Goal: Use online tool/utility

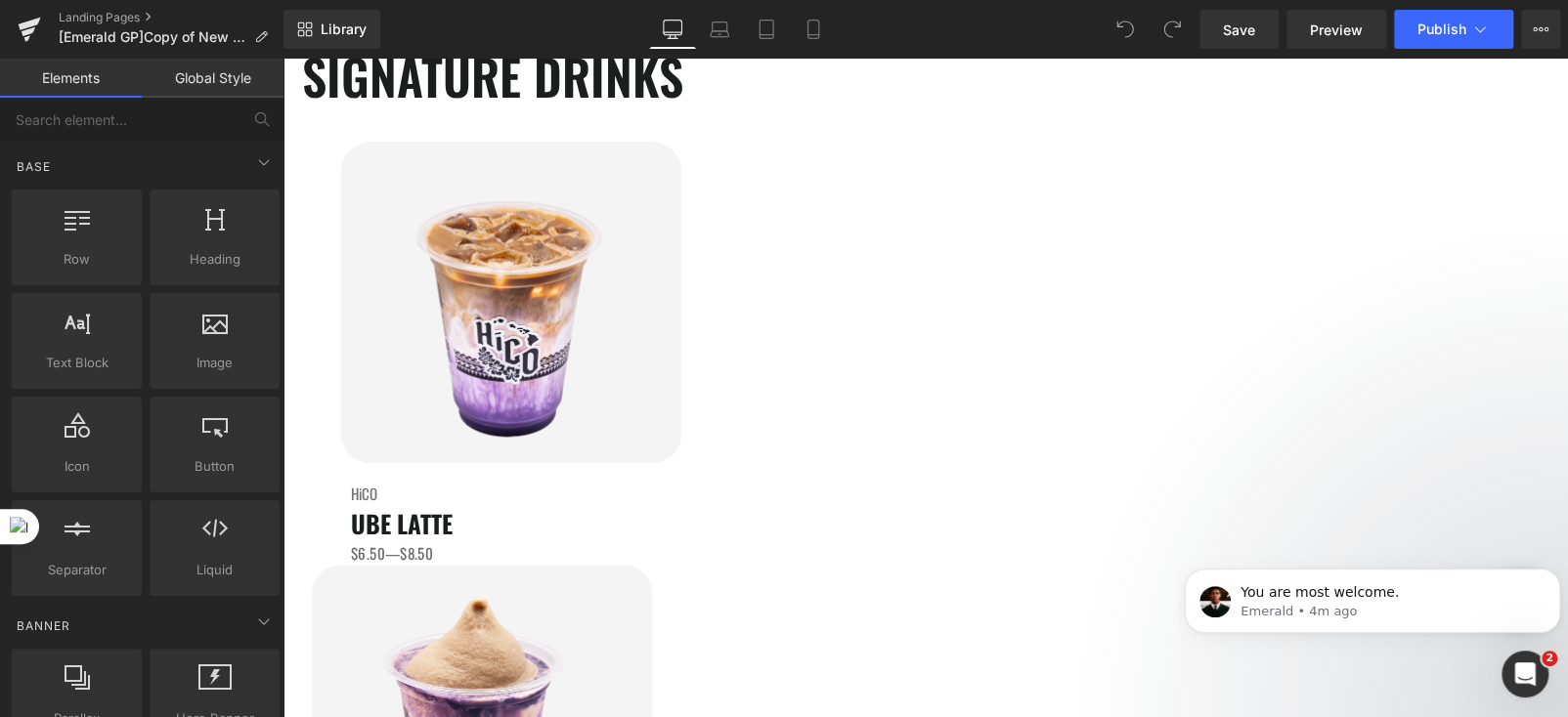
scroll to position [195, 0]
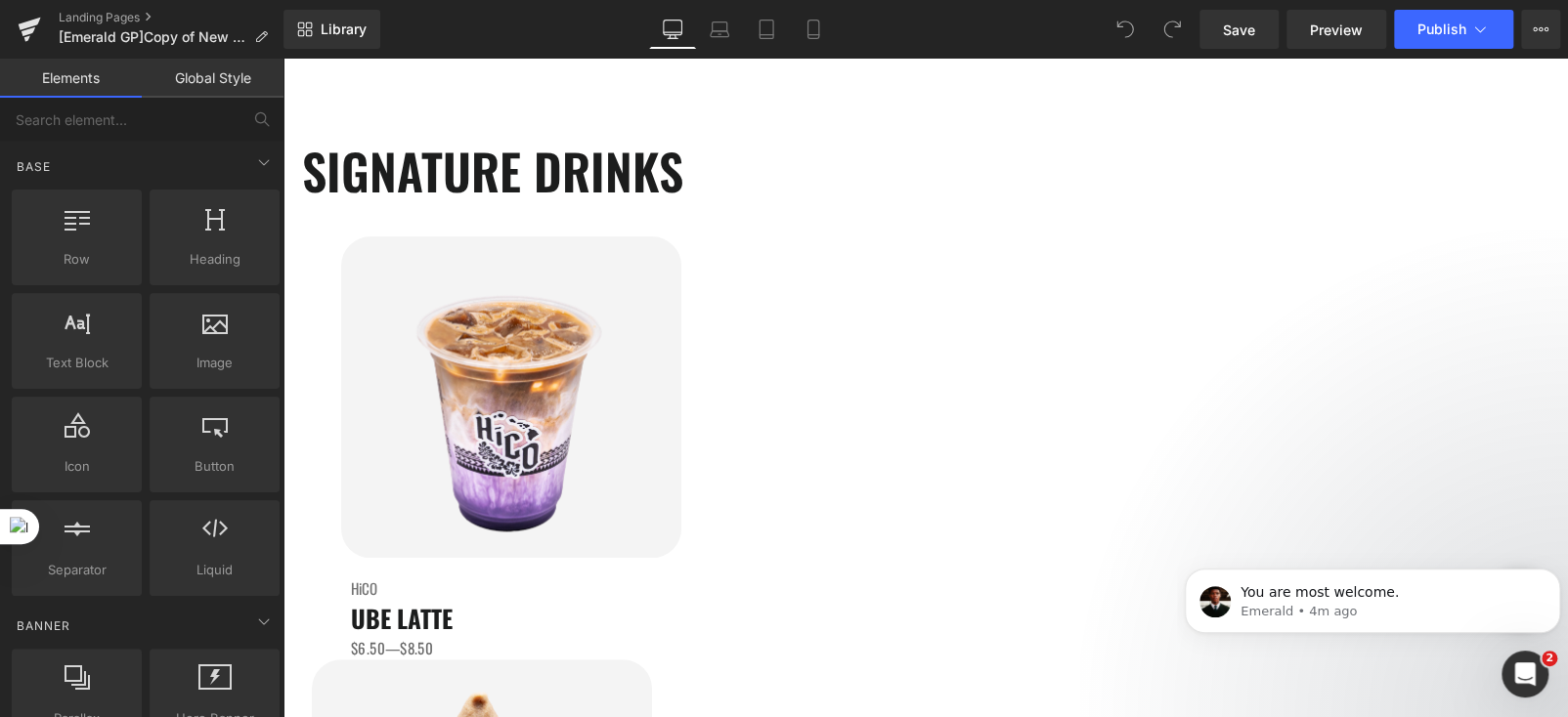
drag, startPoint x: 698, startPoint y: 393, endPoint x: 294, endPoint y: 494, distance: 416.4
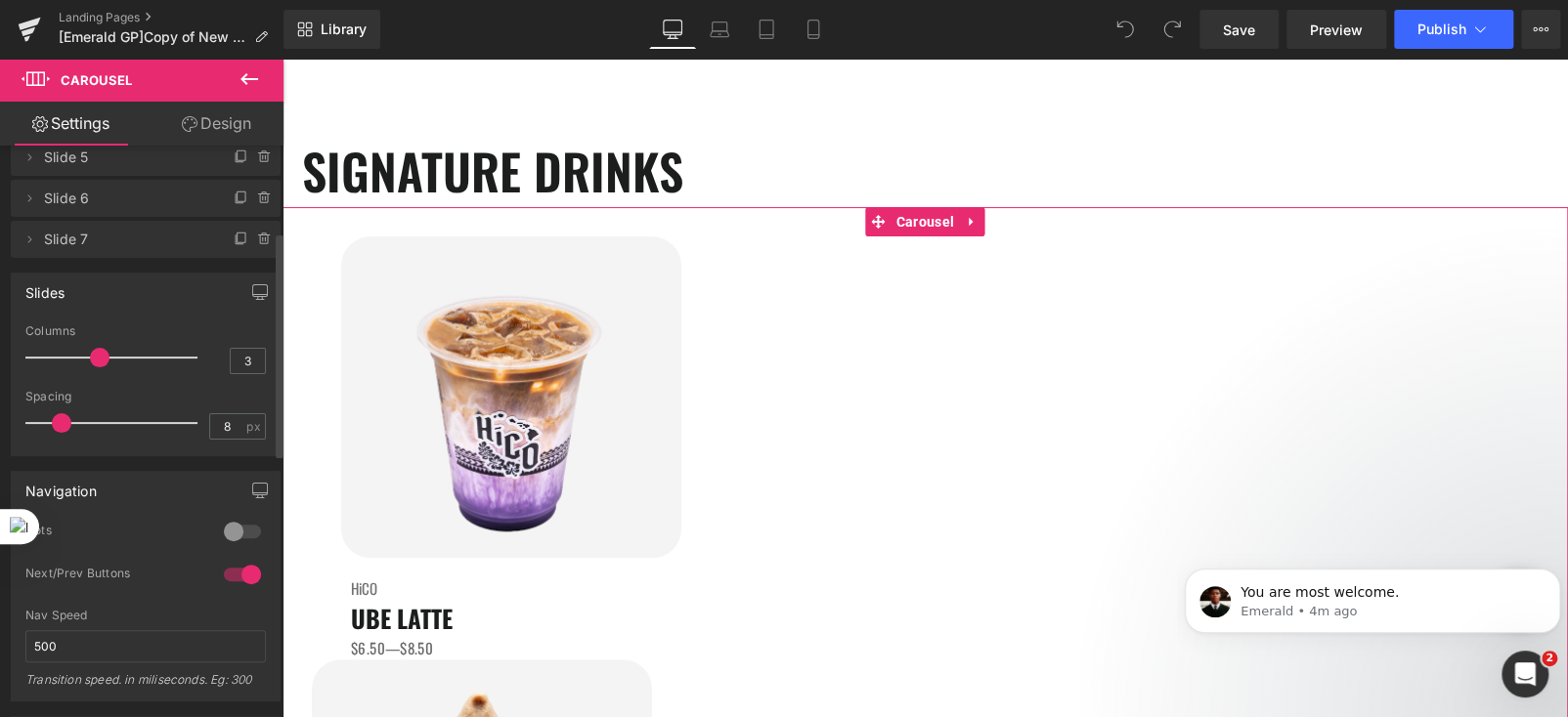
scroll to position [293, 0]
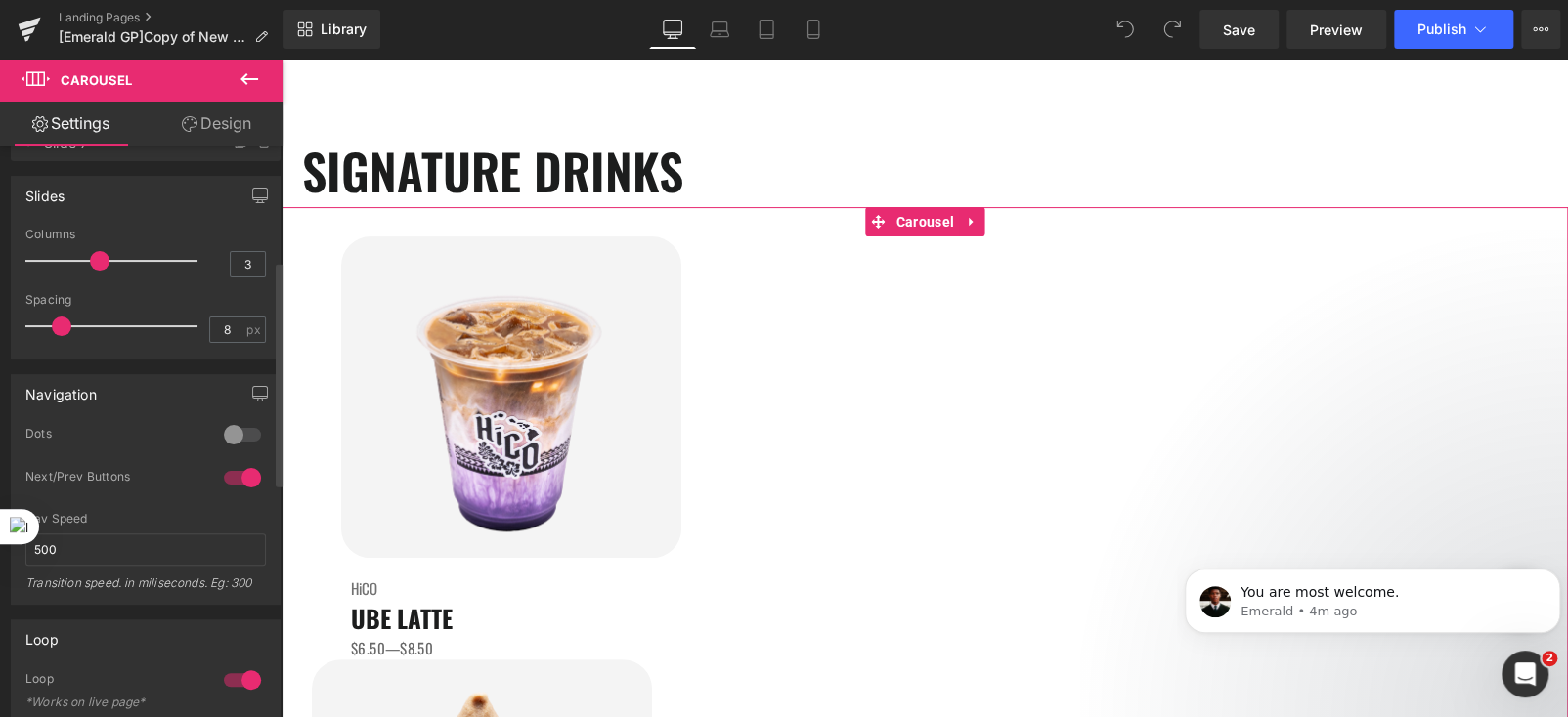
click at [219, 433] on div at bounding box center [242, 435] width 47 height 32
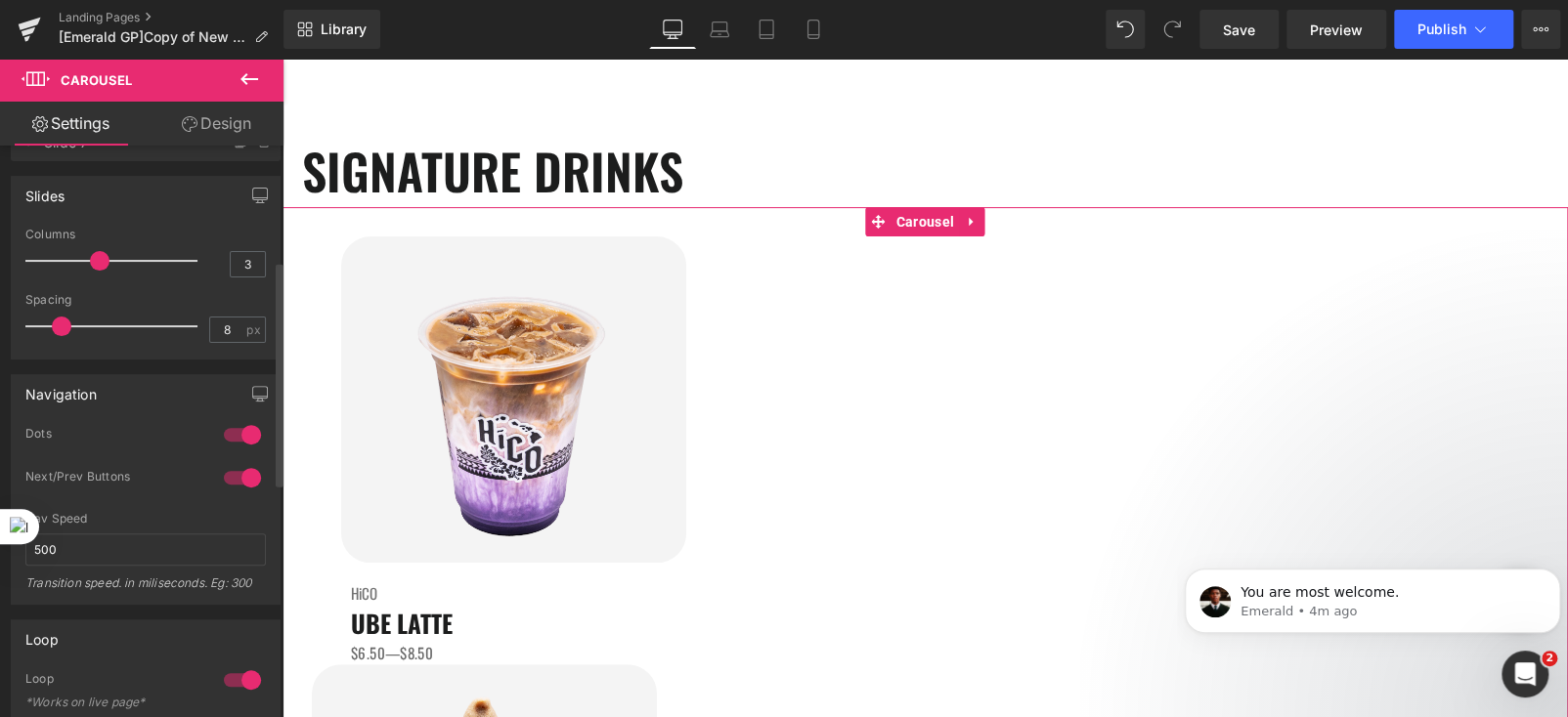
click at [220, 434] on div at bounding box center [242, 435] width 47 height 32
click at [246, 479] on div at bounding box center [242, 478] width 47 height 32
click at [228, 474] on div at bounding box center [242, 478] width 47 height 32
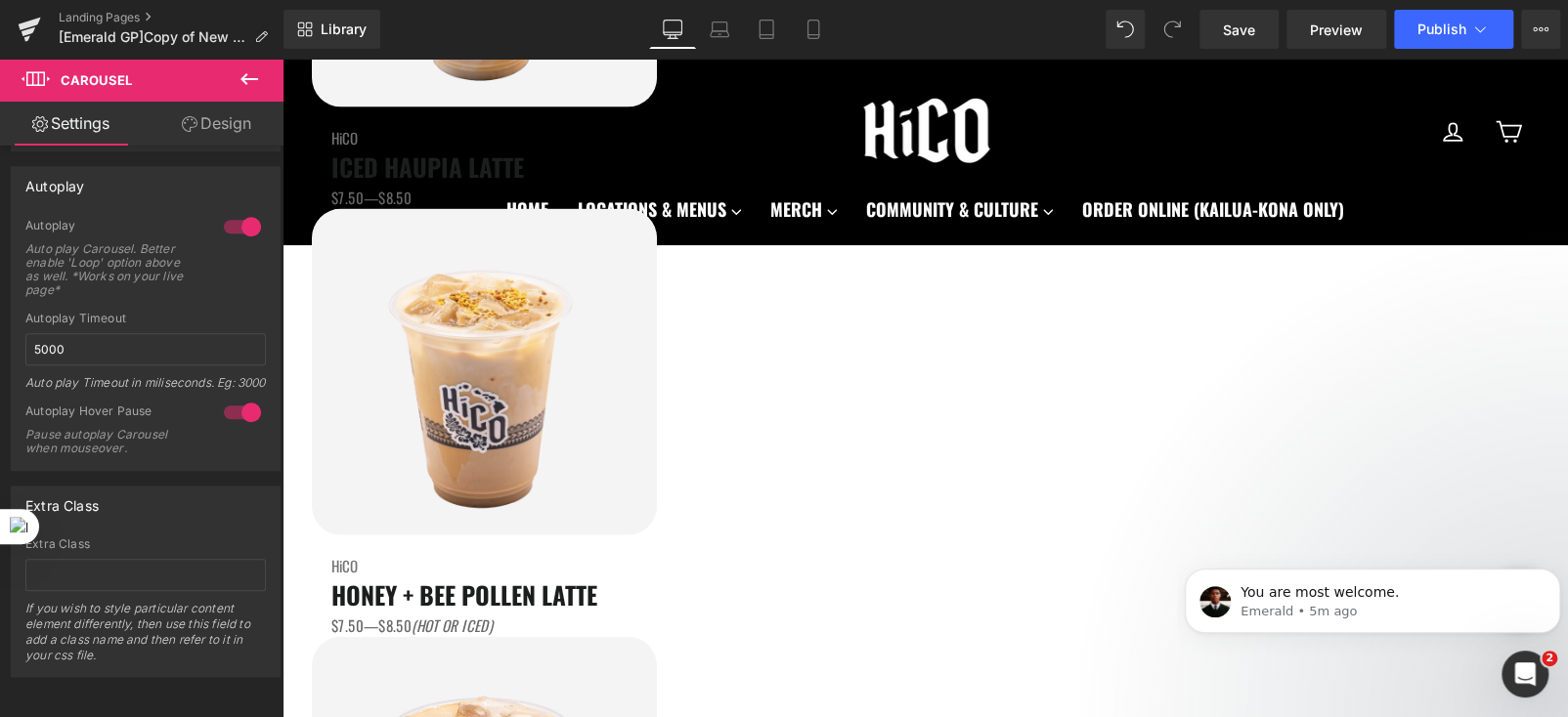
scroll to position [2540, 0]
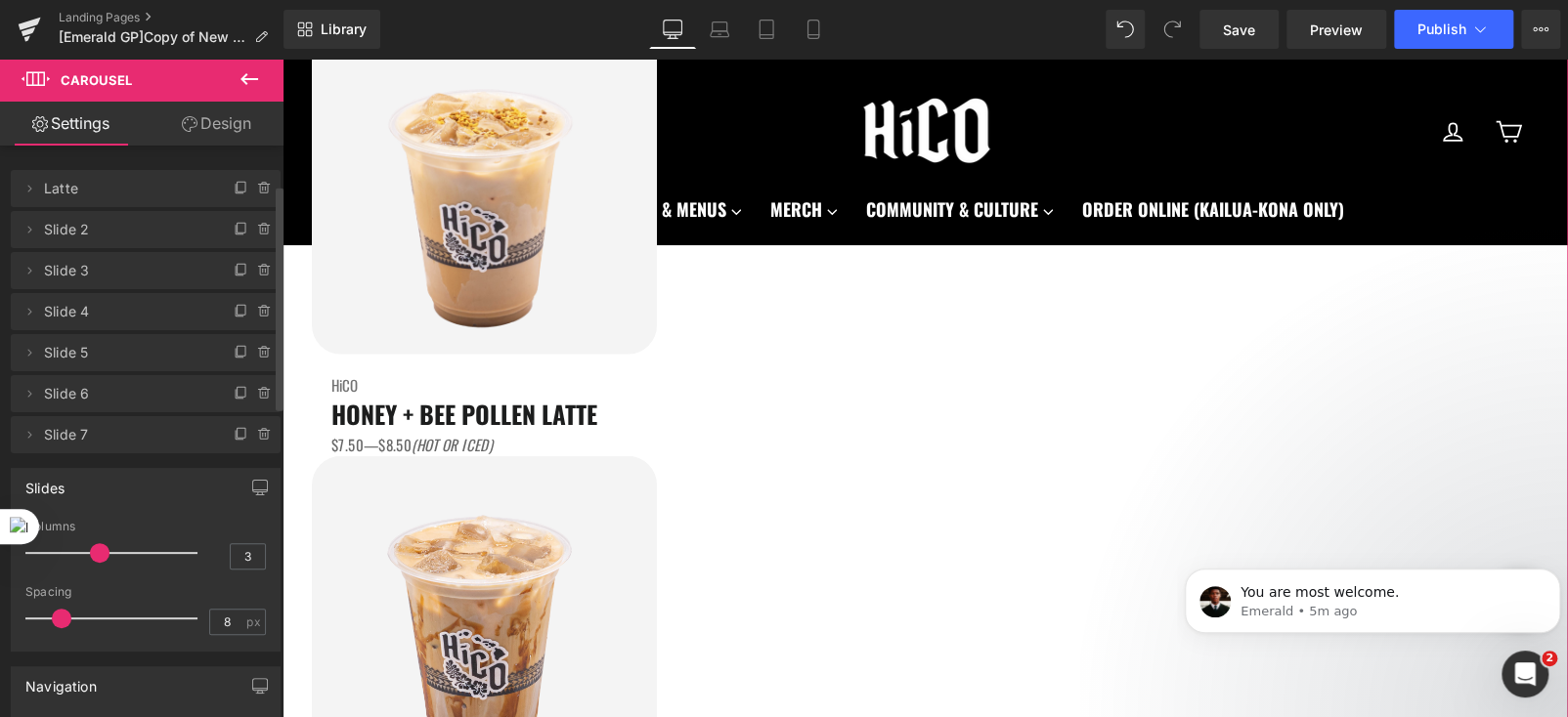
scroll to position [0, 0]
click at [237, 119] on link "Design" at bounding box center [217, 123] width 142 height 44
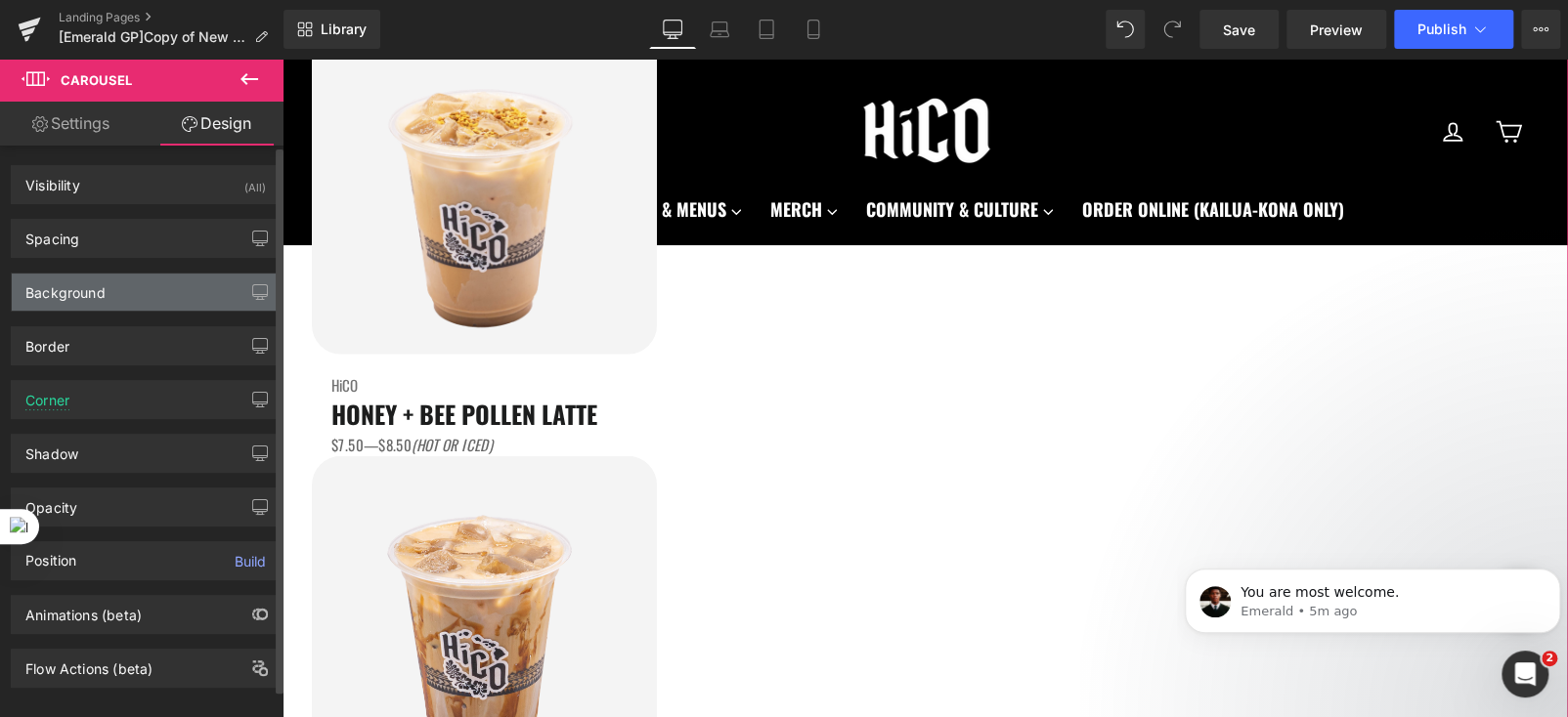
click at [108, 293] on div "Background" at bounding box center [146, 293] width 268 height 37
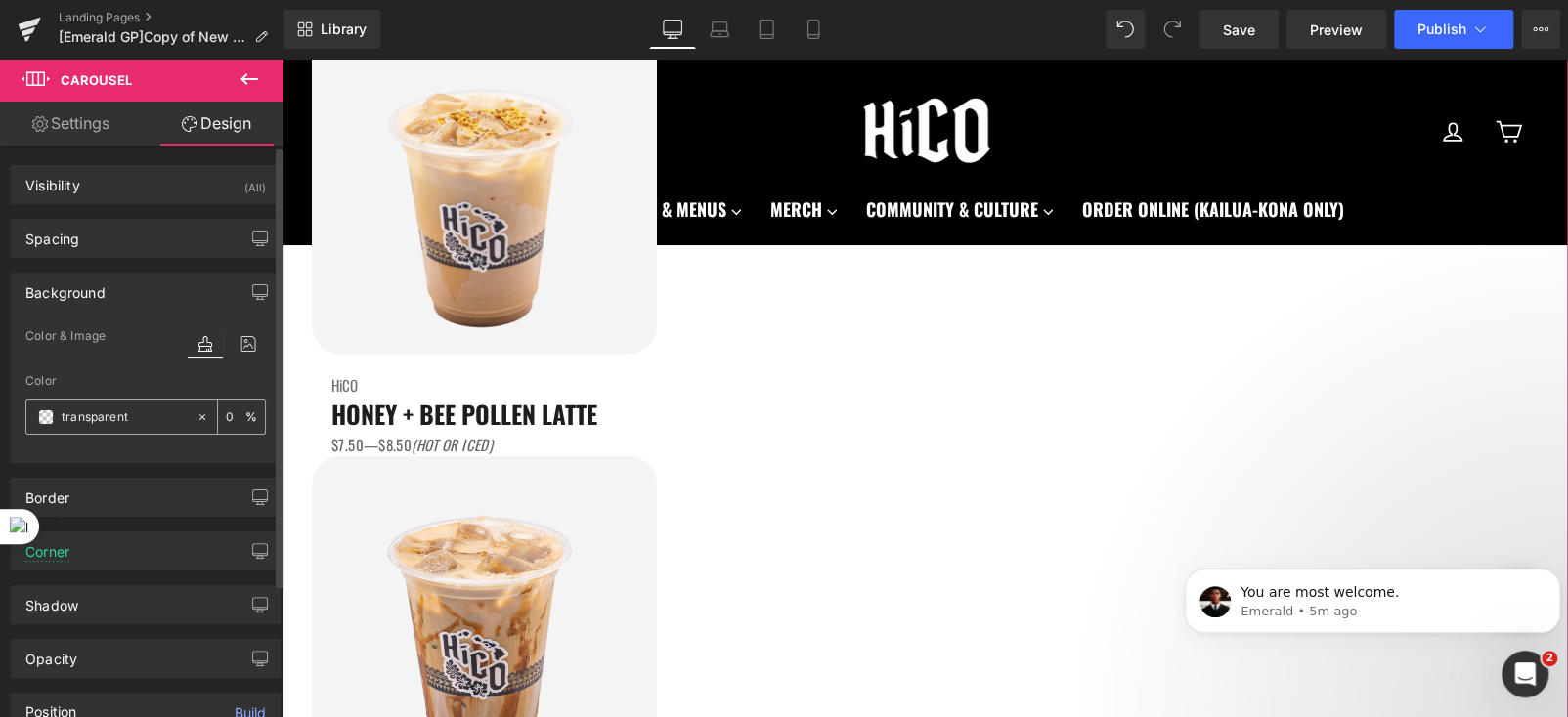
click at [46, 418] on span at bounding box center [46, 418] width 16 height 16
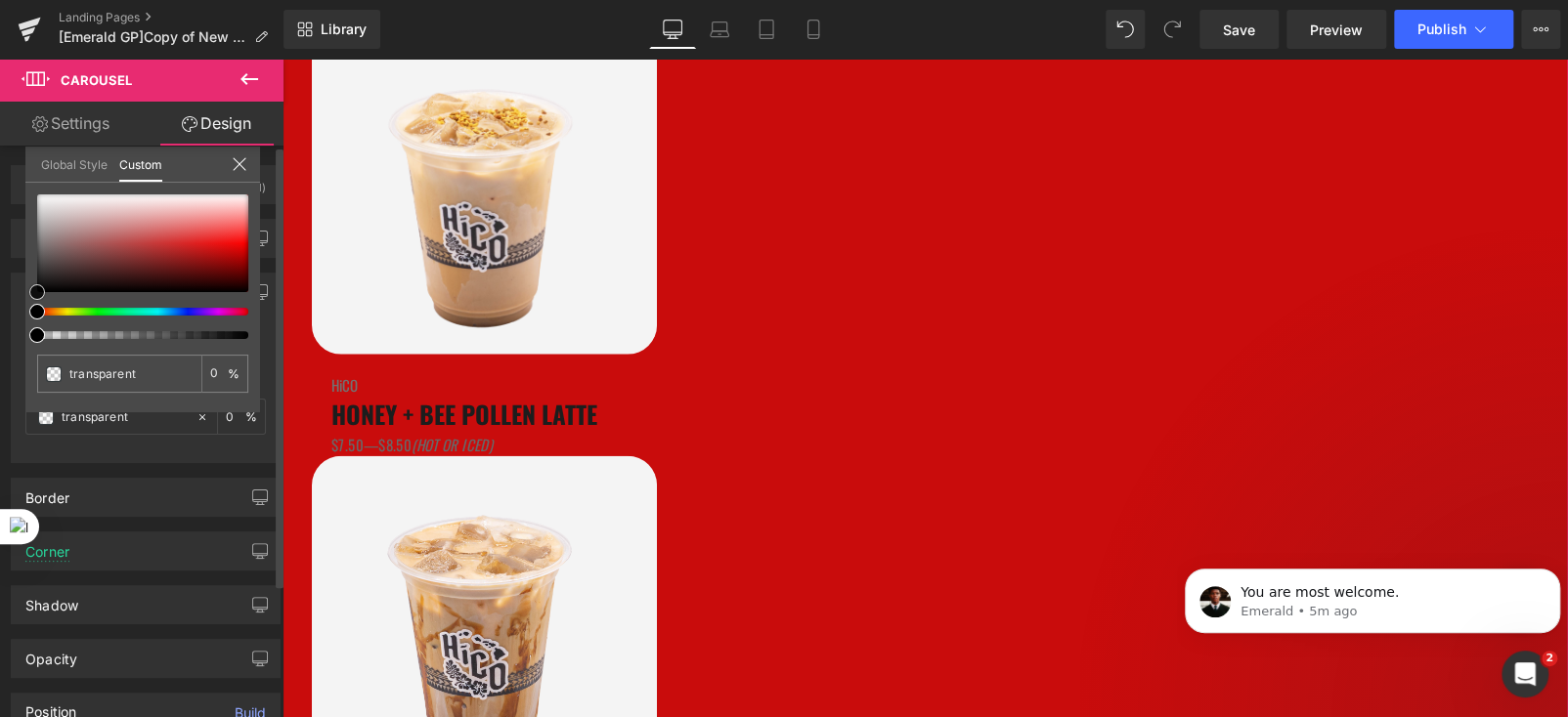
click at [222, 250] on div at bounding box center [143, 242] width 211 height 98
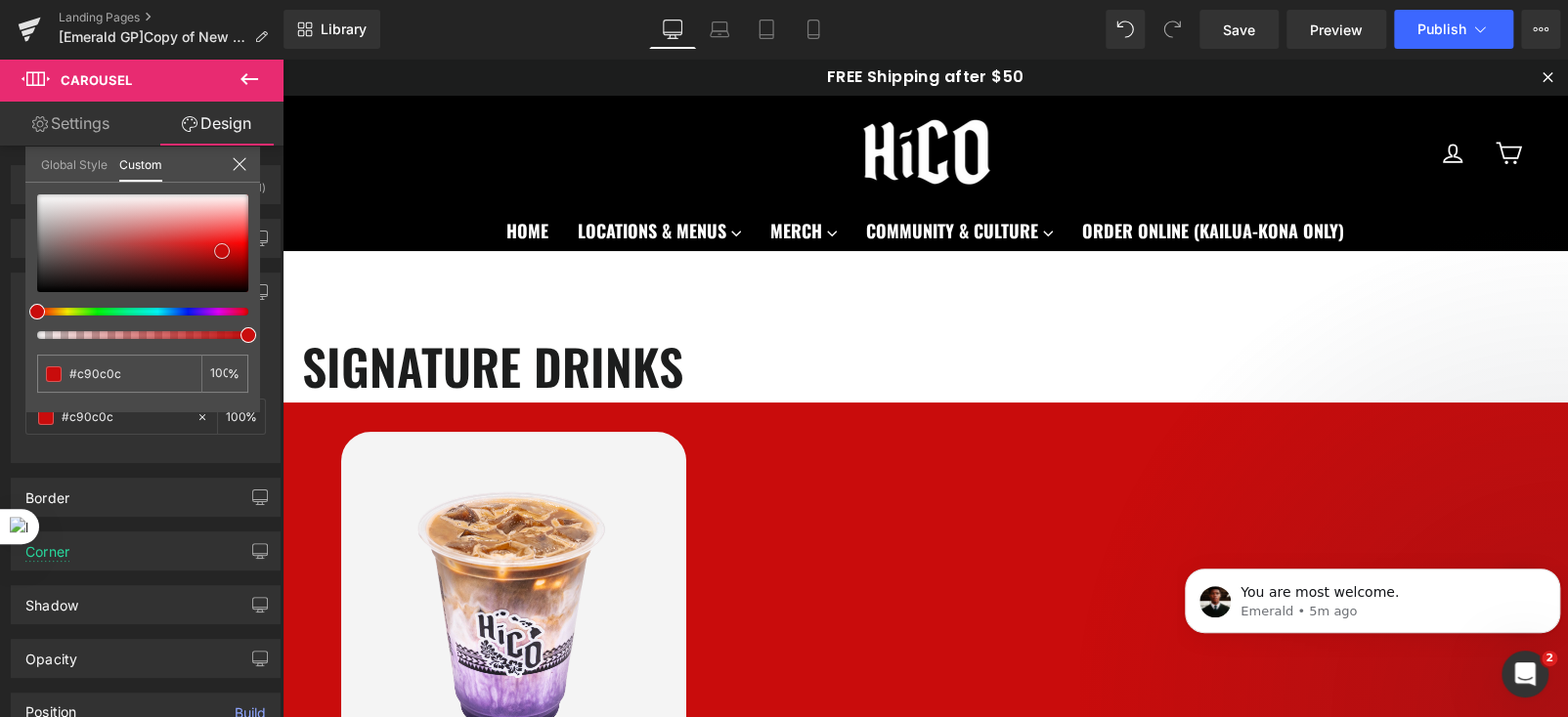
scroll to position [98, 0]
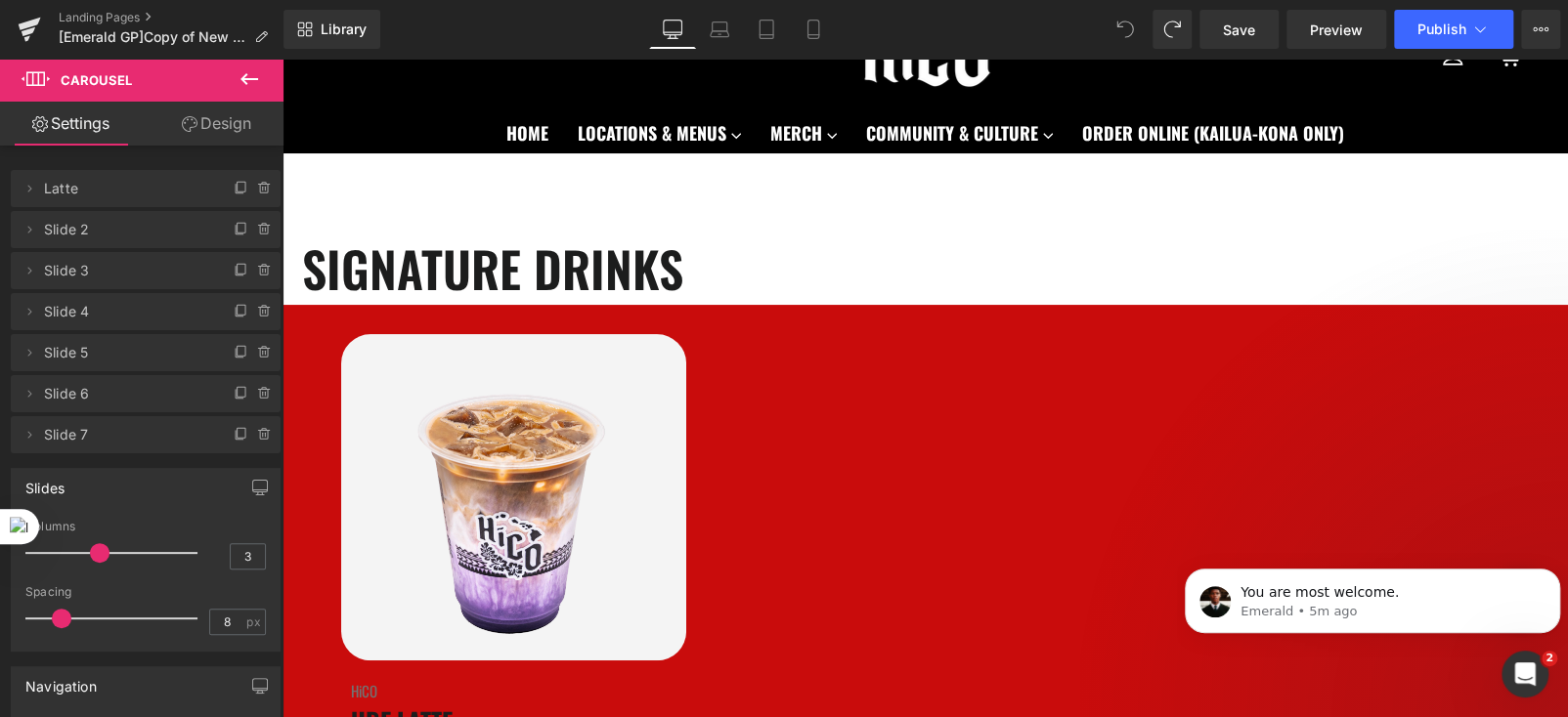
click at [1131, 30] on icon at bounding box center [1125, 30] width 18 height 18
click at [1118, 22] on icon at bounding box center [1125, 30] width 18 height 18
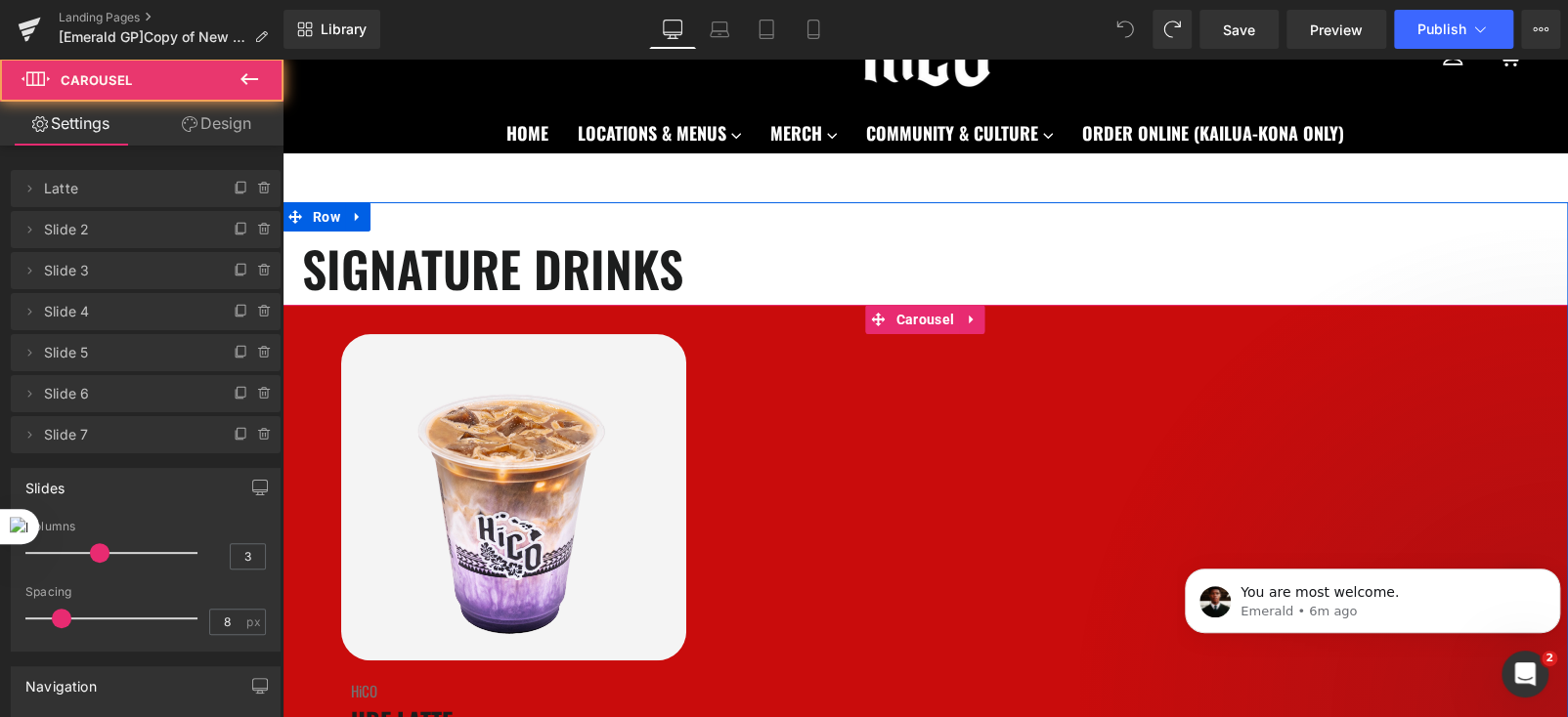
click at [306, 392] on div "Image HiCO Heading UBE LATTE Heading $6.50—$8.50 Text Block" at bounding box center [495, 548] width 424 height 428
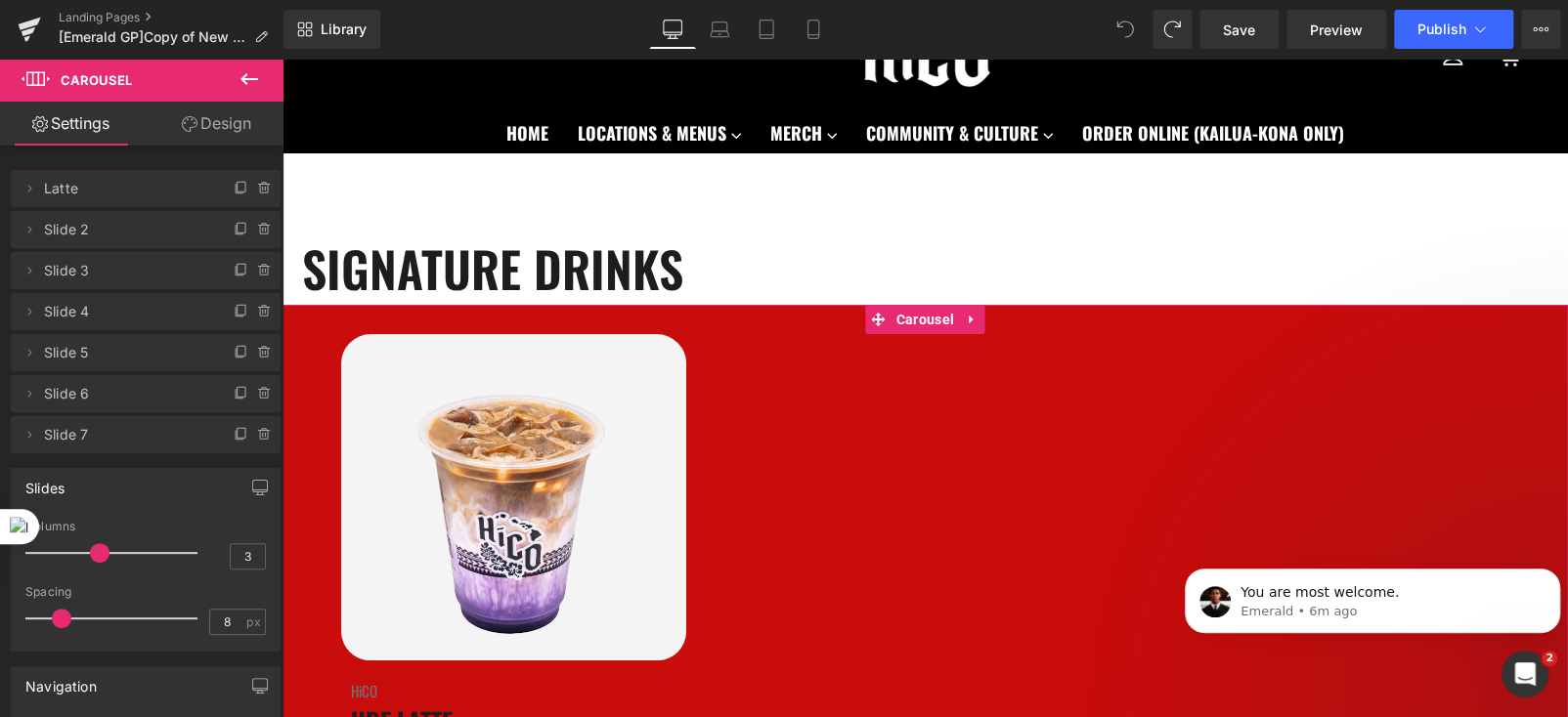
click at [207, 132] on link "Design" at bounding box center [217, 123] width 142 height 44
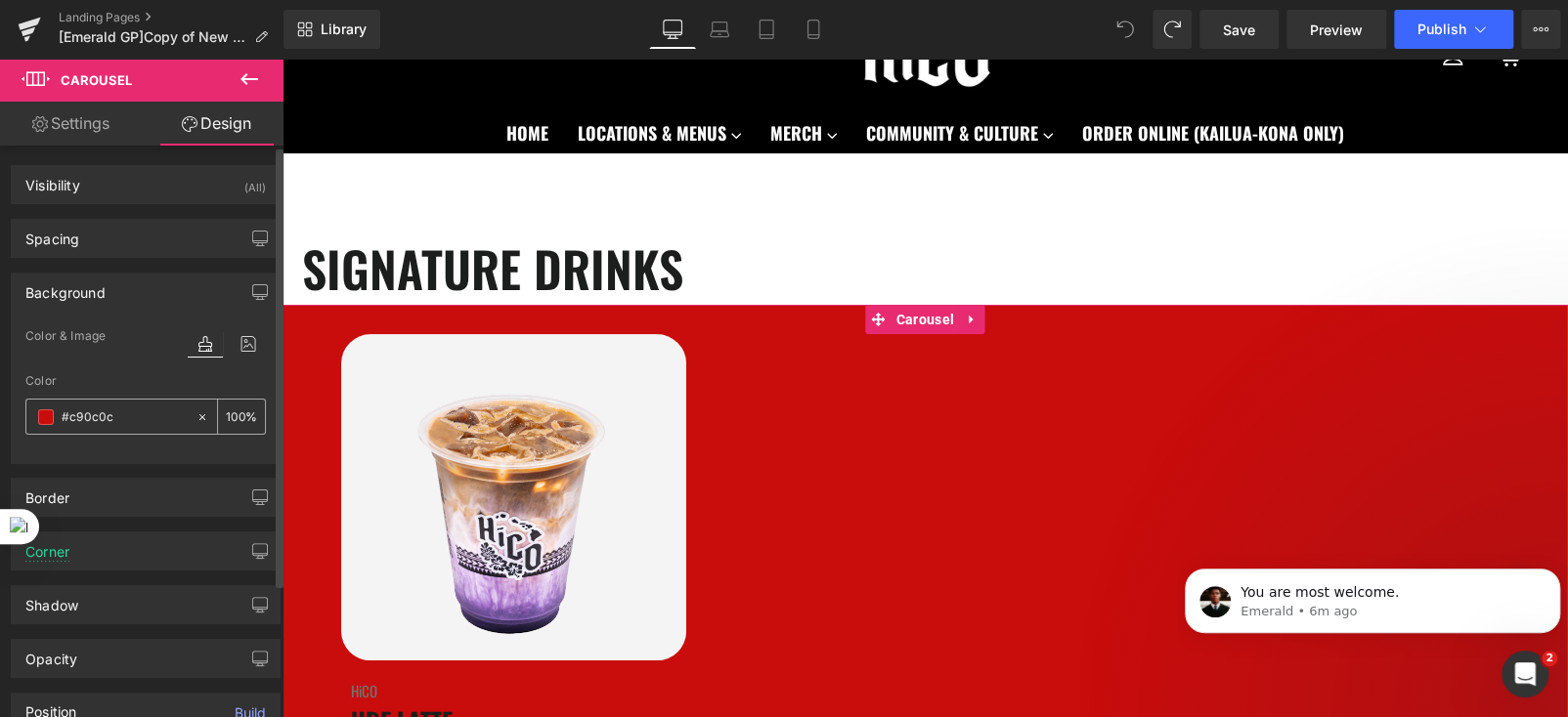
click at [195, 420] on icon at bounding box center [202, 418] width 14 height 14
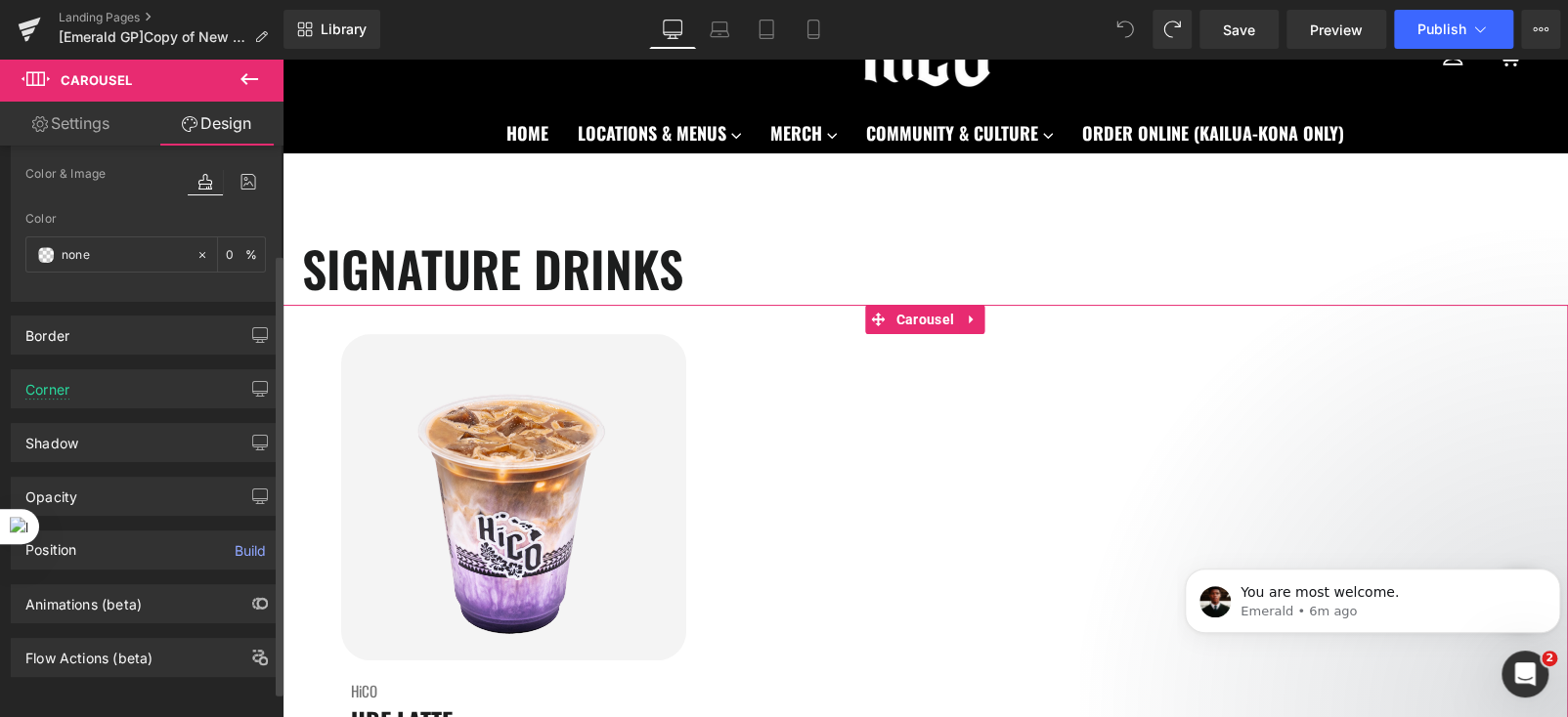
scroll to position [172, 0]
click at [128, 173] on div "Color & Image color" at bounding box center [146, 187] width 240 height 50
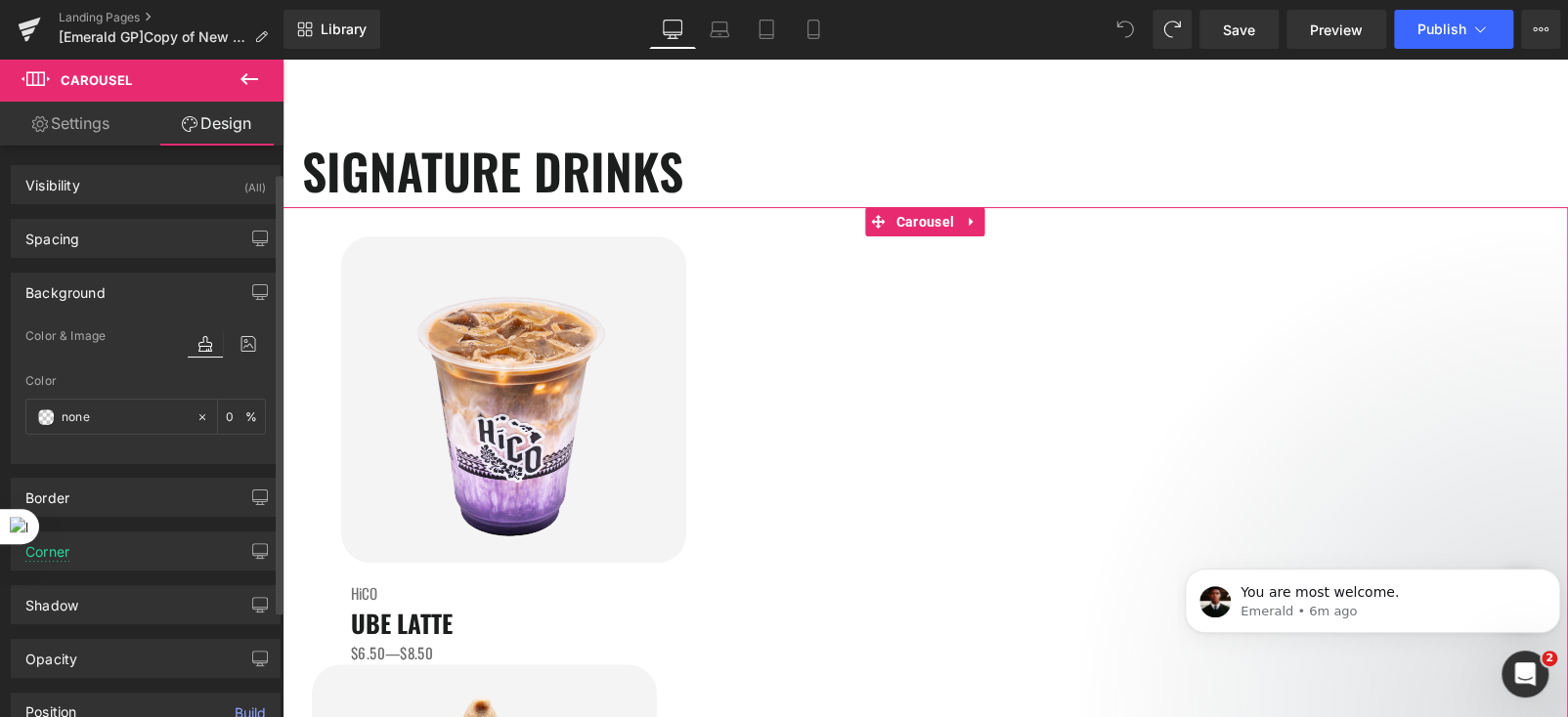
scroll to position [0, 0]
click at [73, 126] on link "Settings" at bounding box center [71, 123] width 142 height 44
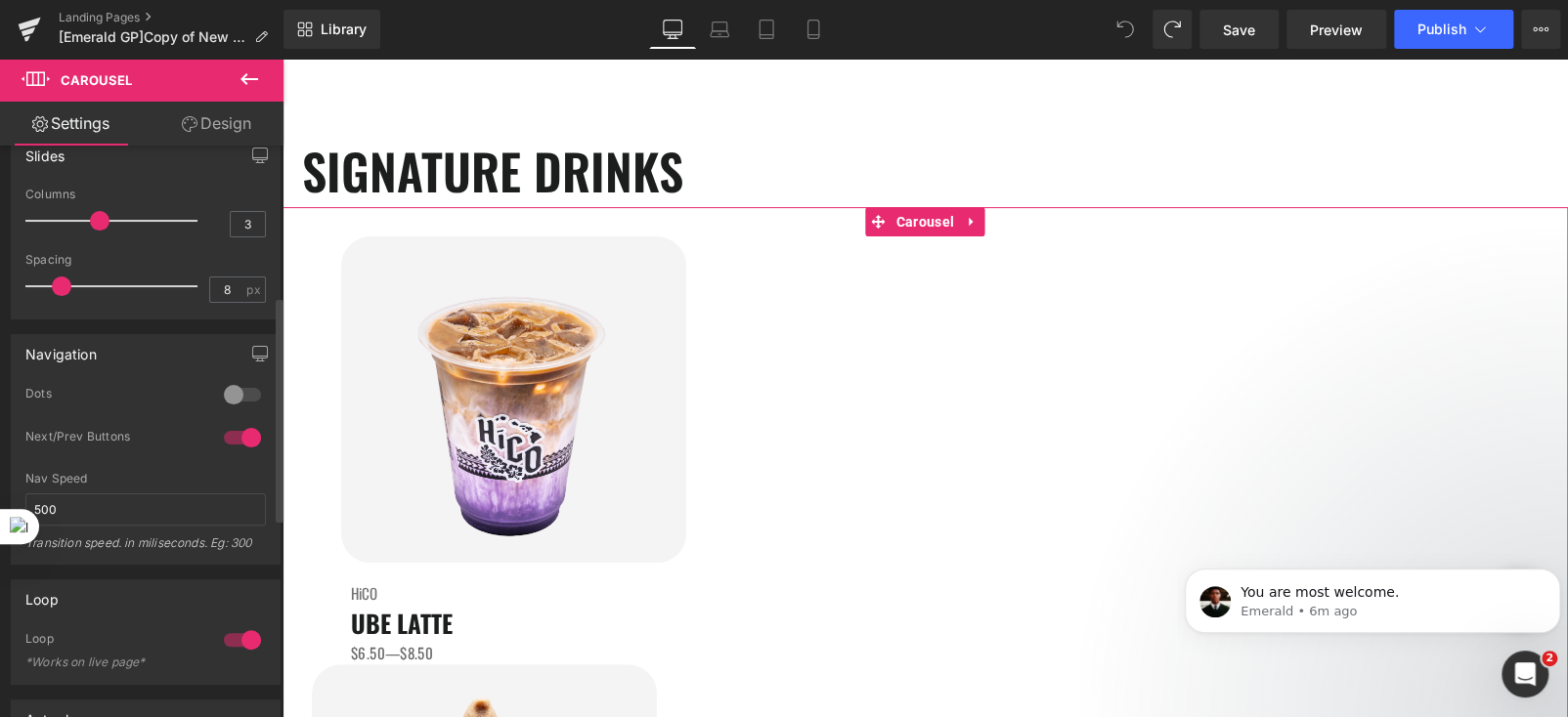
scroll to position [390, 0]
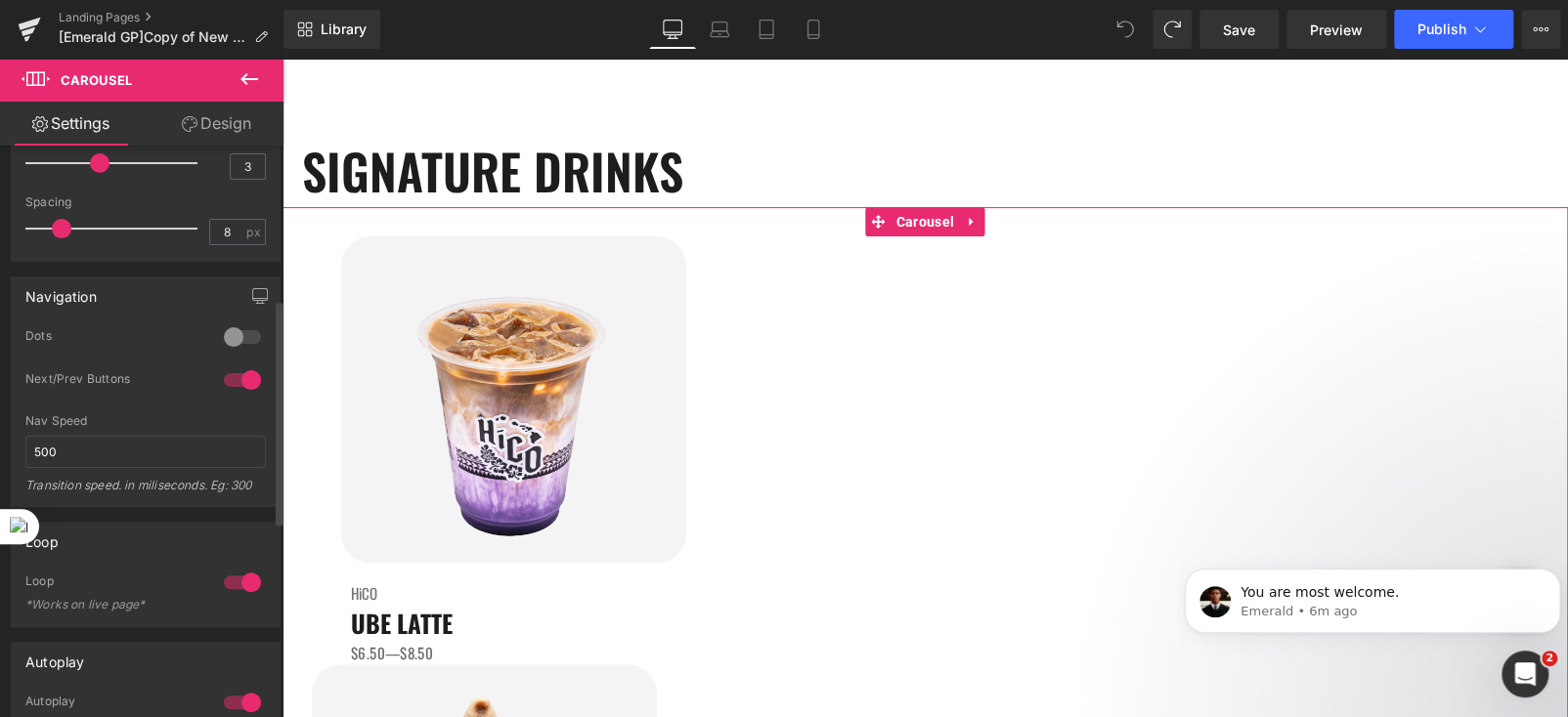
click at [229, 330] on div at bounding box center [242, 337] width 47 height 32
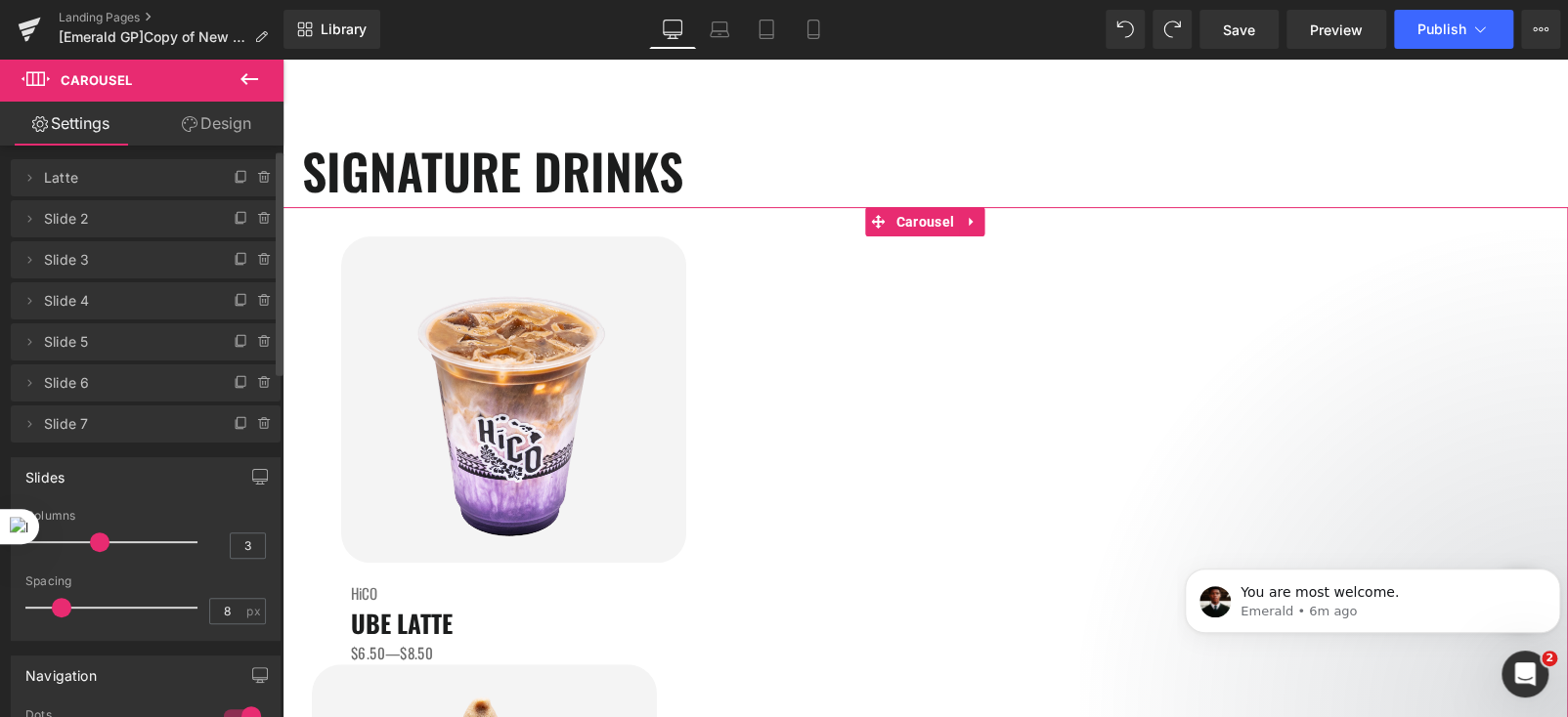
scroll to position [0, 0]
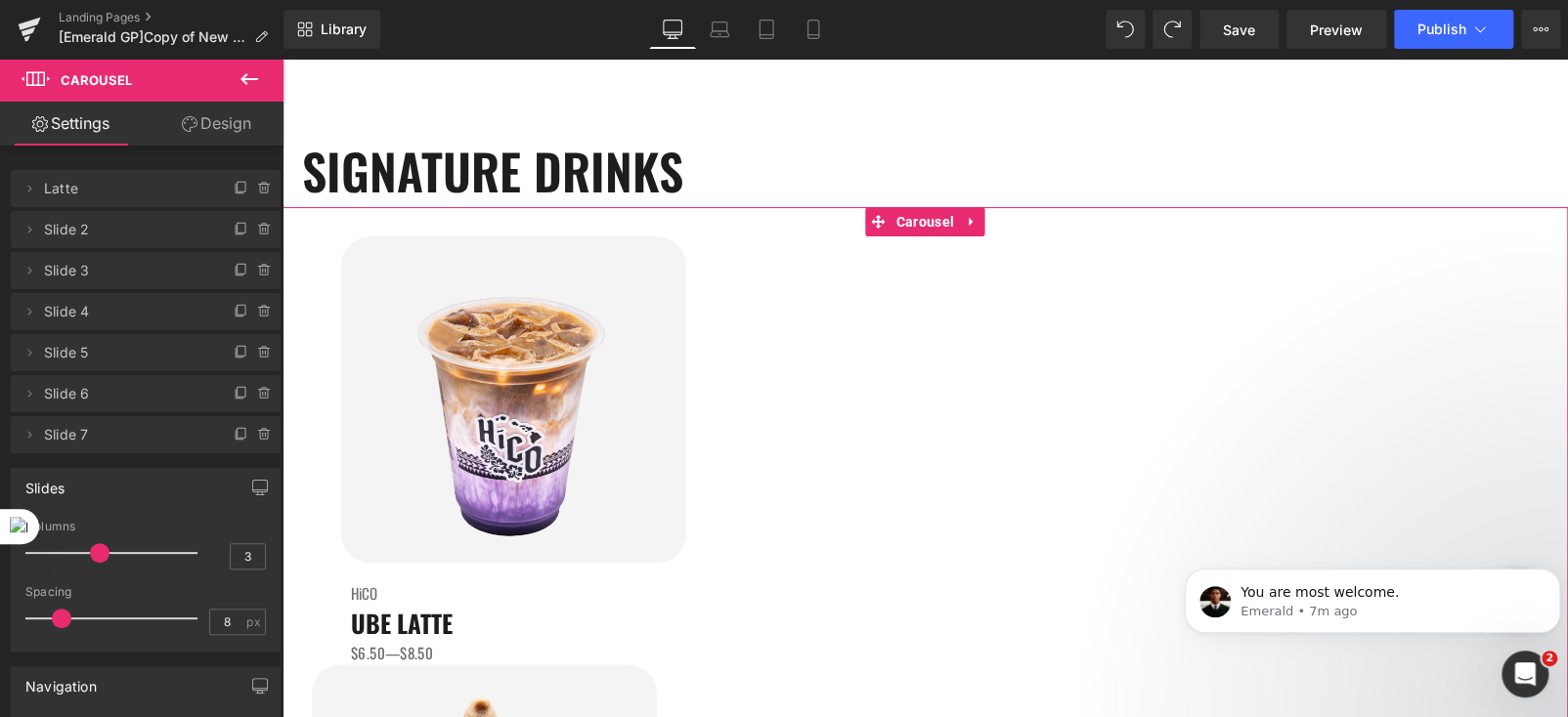
click at [227, 129] on link "Design" at bounding box center [217, 123] width 142 height 44
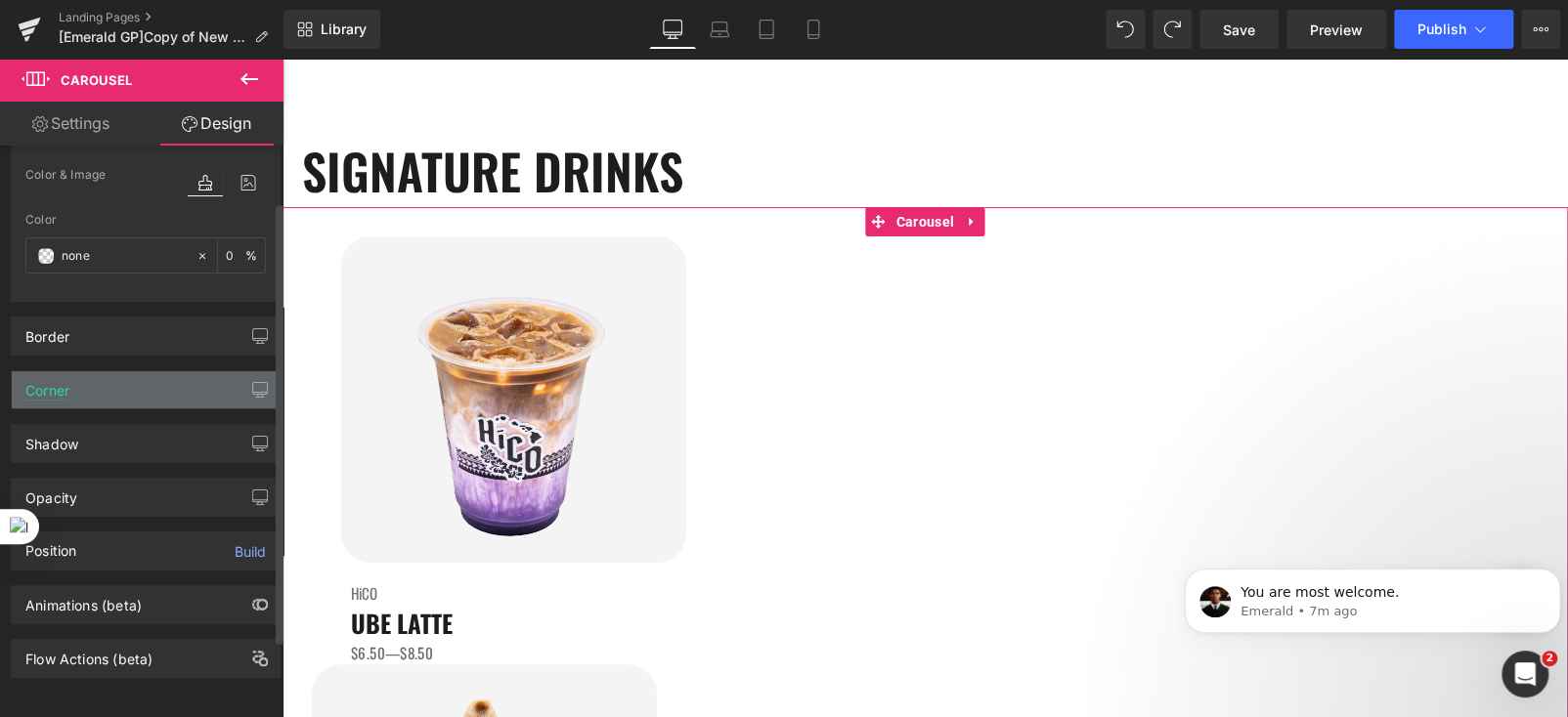
scroll to position [172, 0]
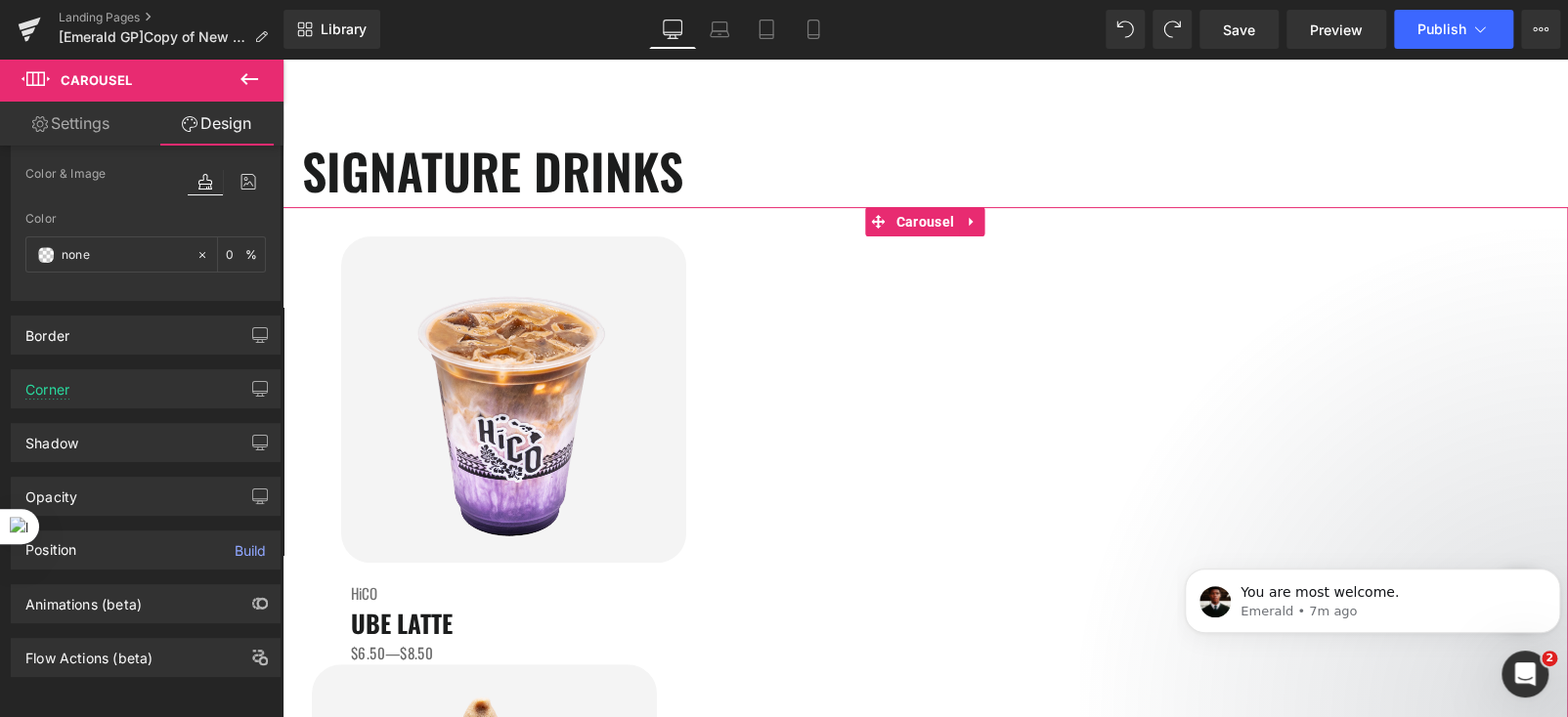
click at [97, 124] on link "Settings" at bounding box center [71, 123] width 142 height 44
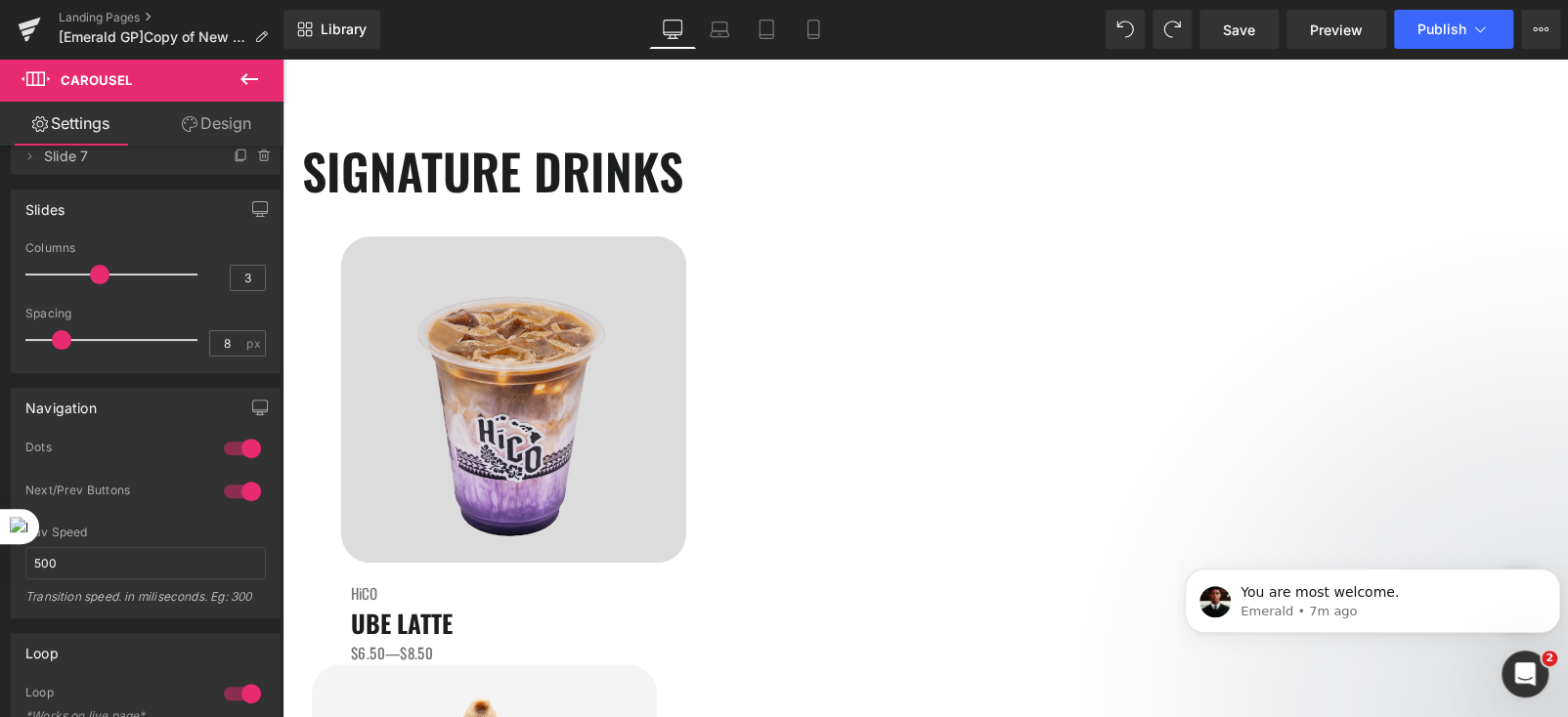
scroll to position [293, 0]
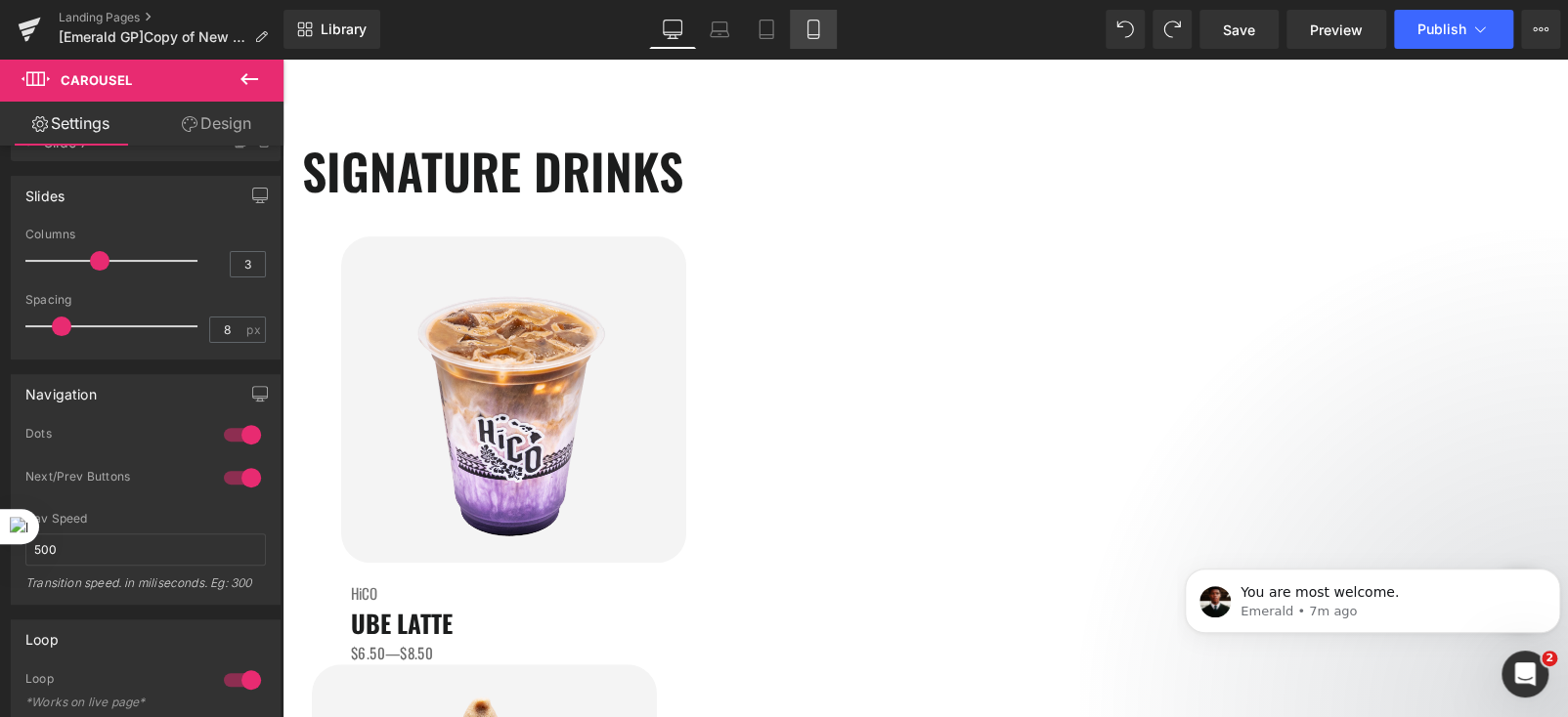
click at [815, 32] on icon at bounding box center [813, 30] width 20 height 20
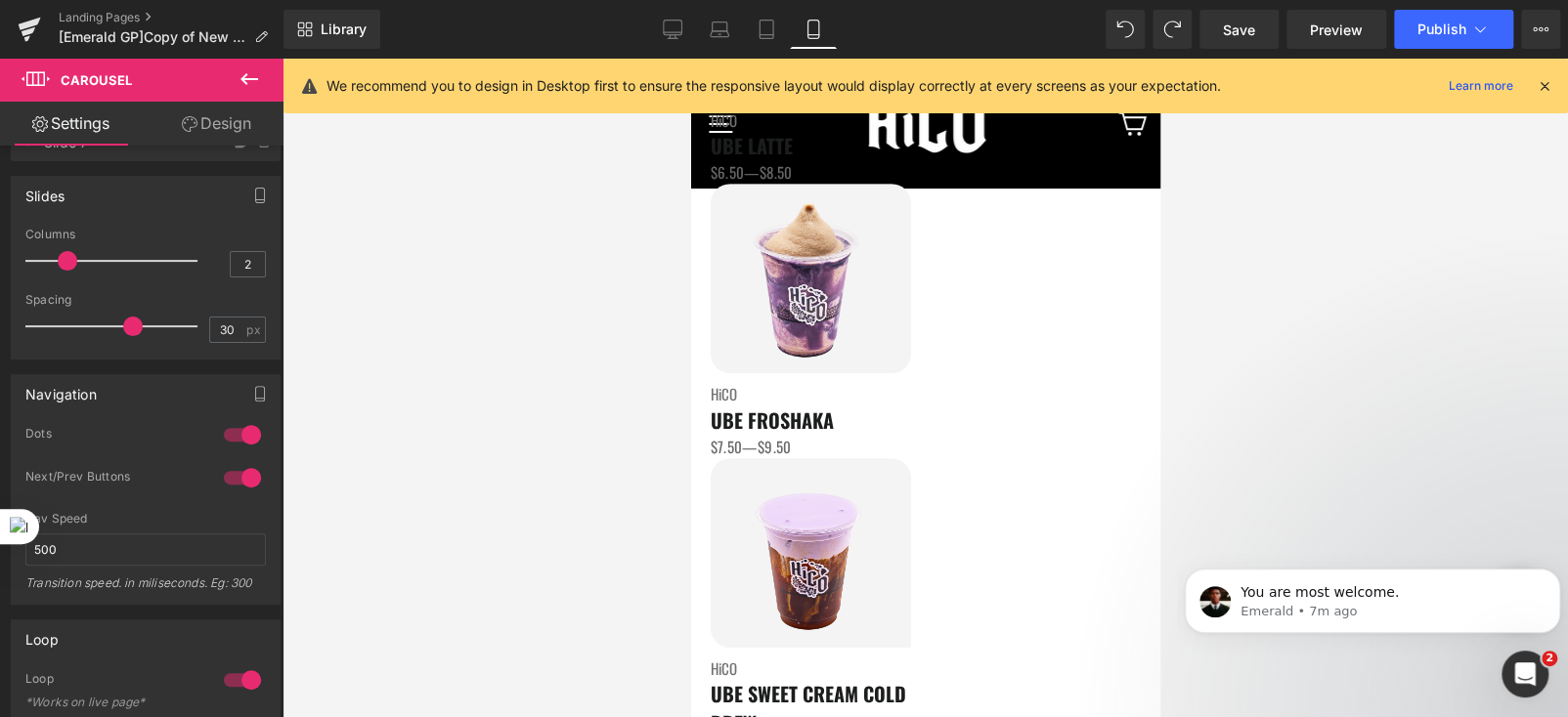
scroll to position [590, 0]
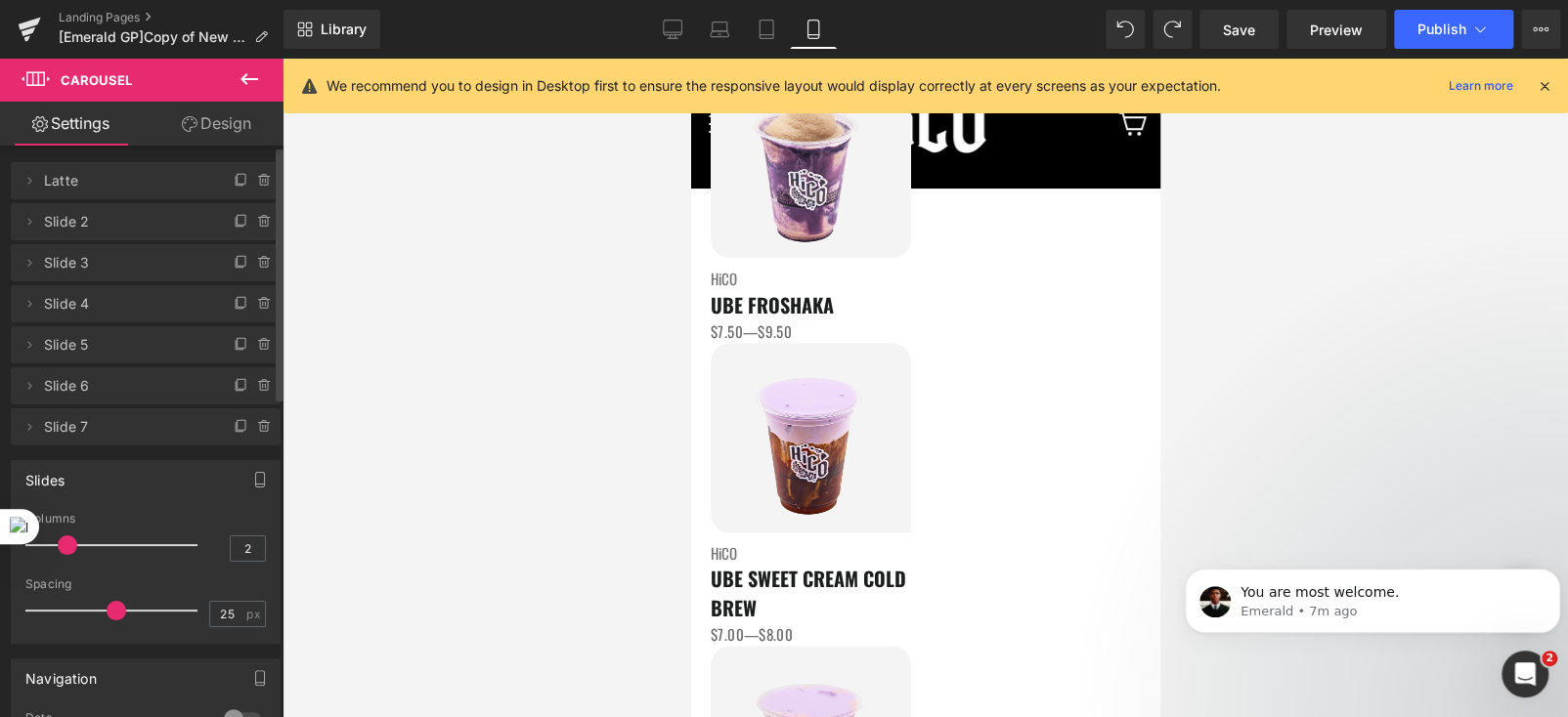
scroll to position [0, 0]
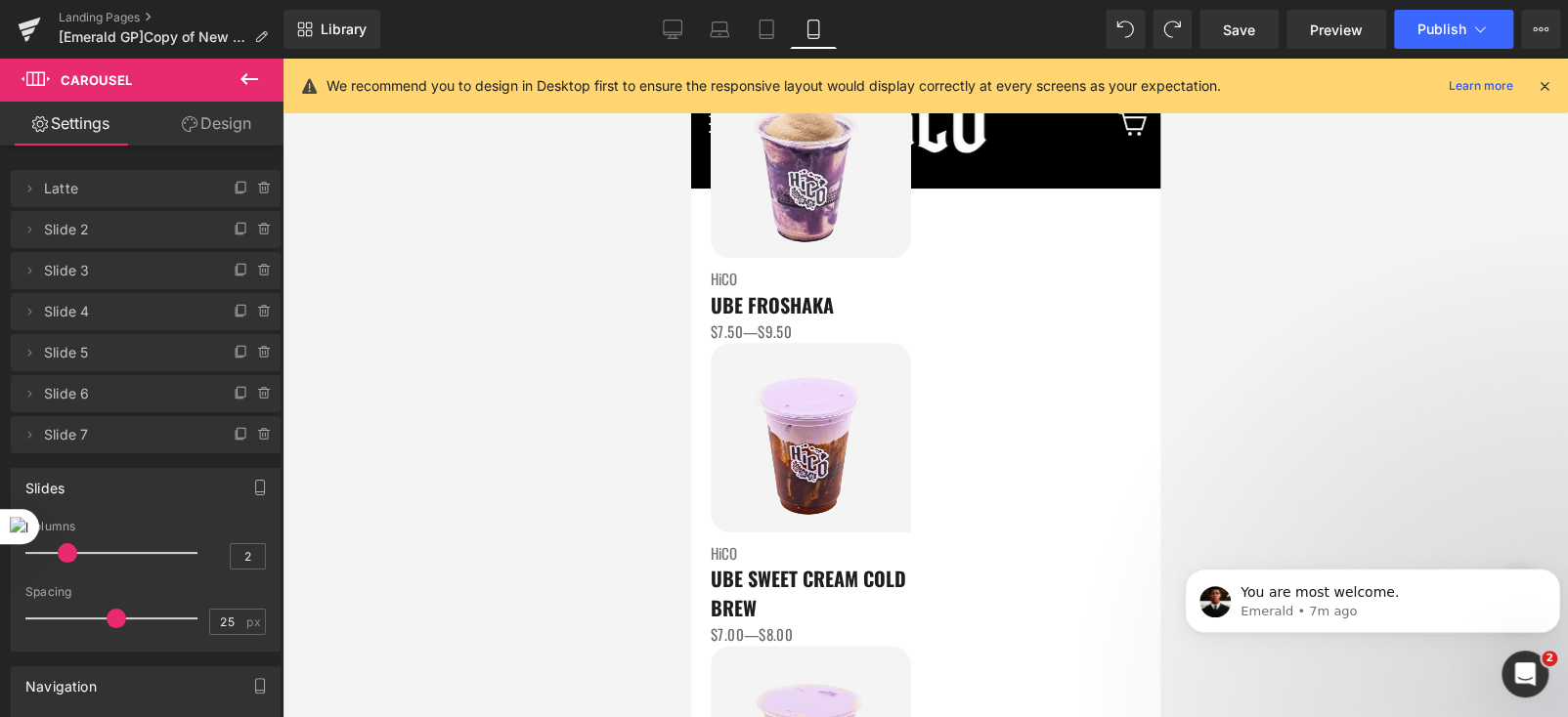
click at [223, 129] on link "Design" at bounding box center [217, 123] width 142 height 44
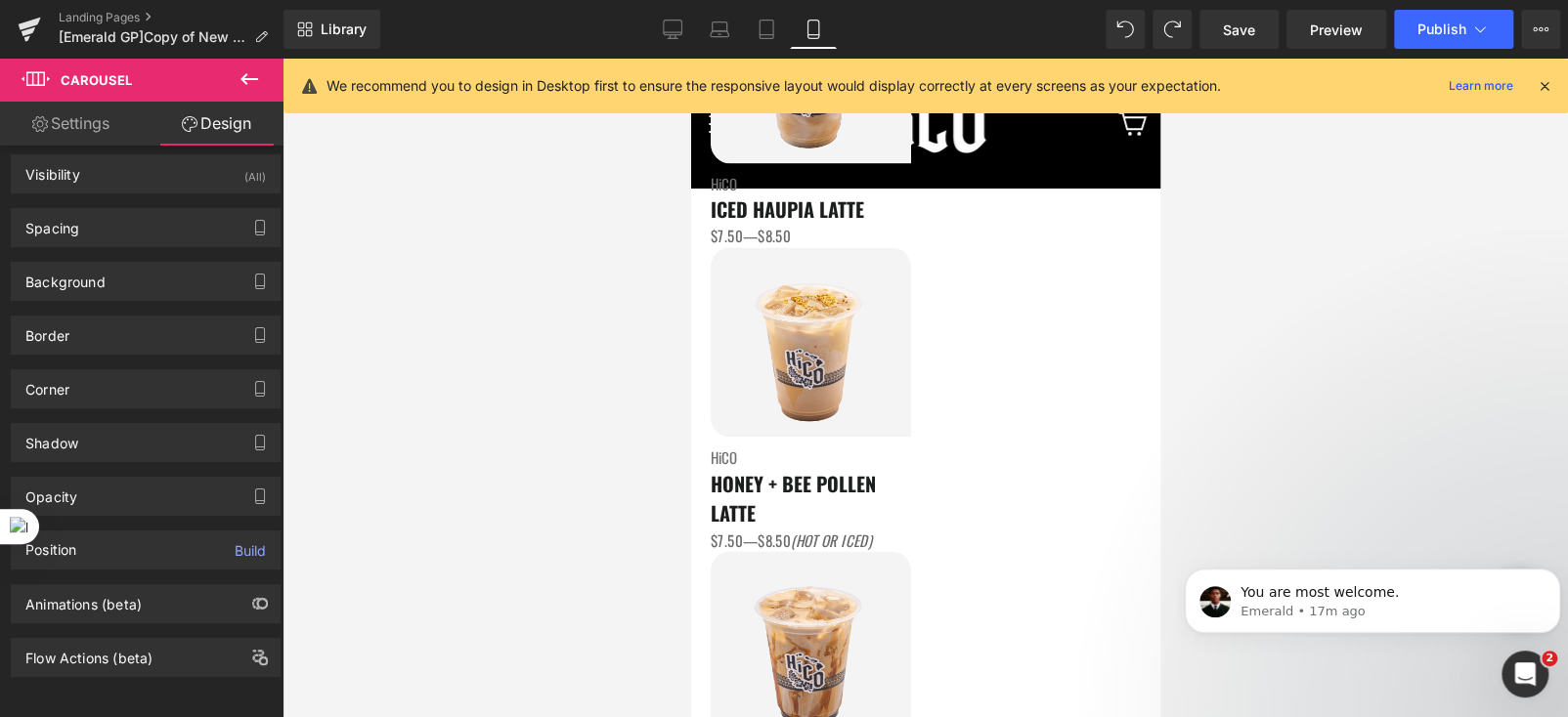
scroll to position [1664, 0]
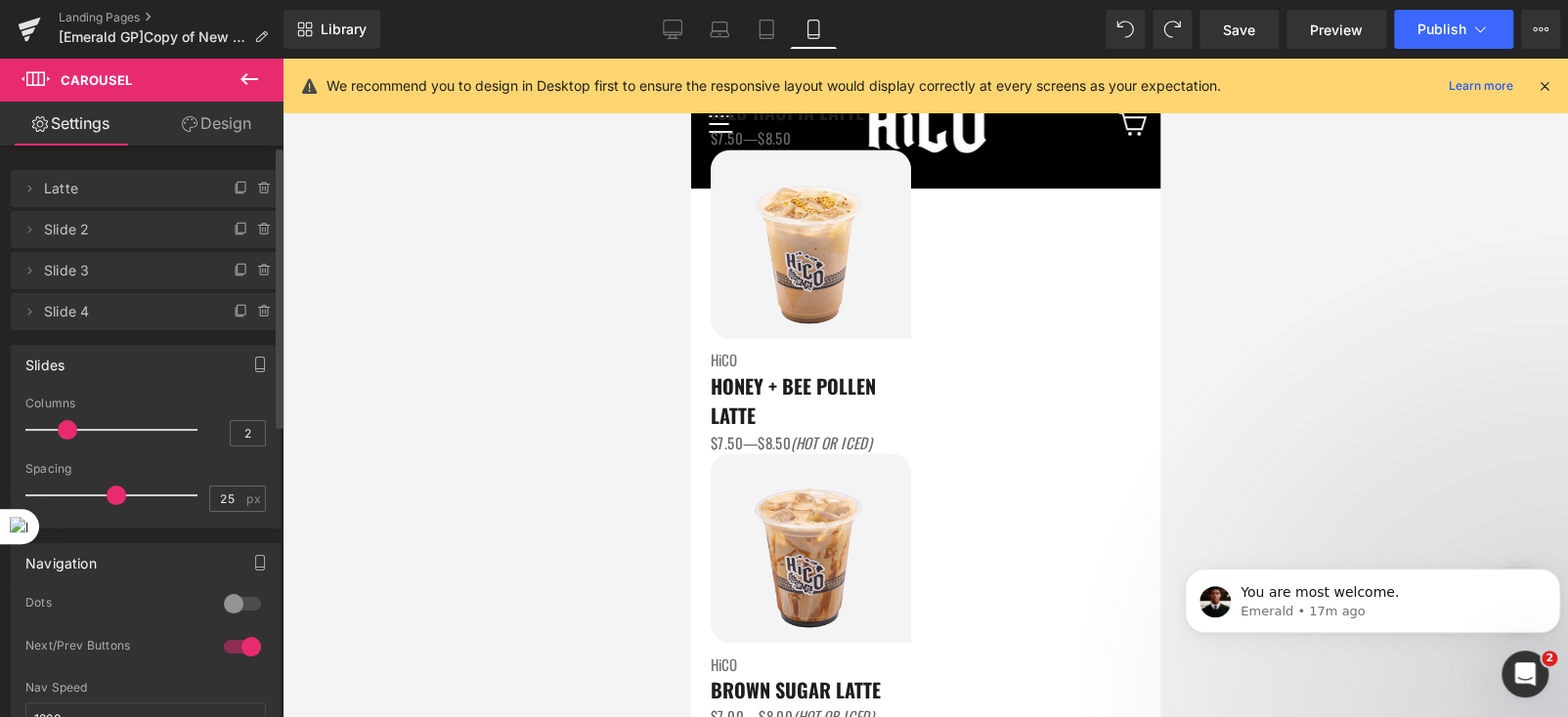
click at [228, 607] on div at bounding box center [242, 604] width 47 height 32
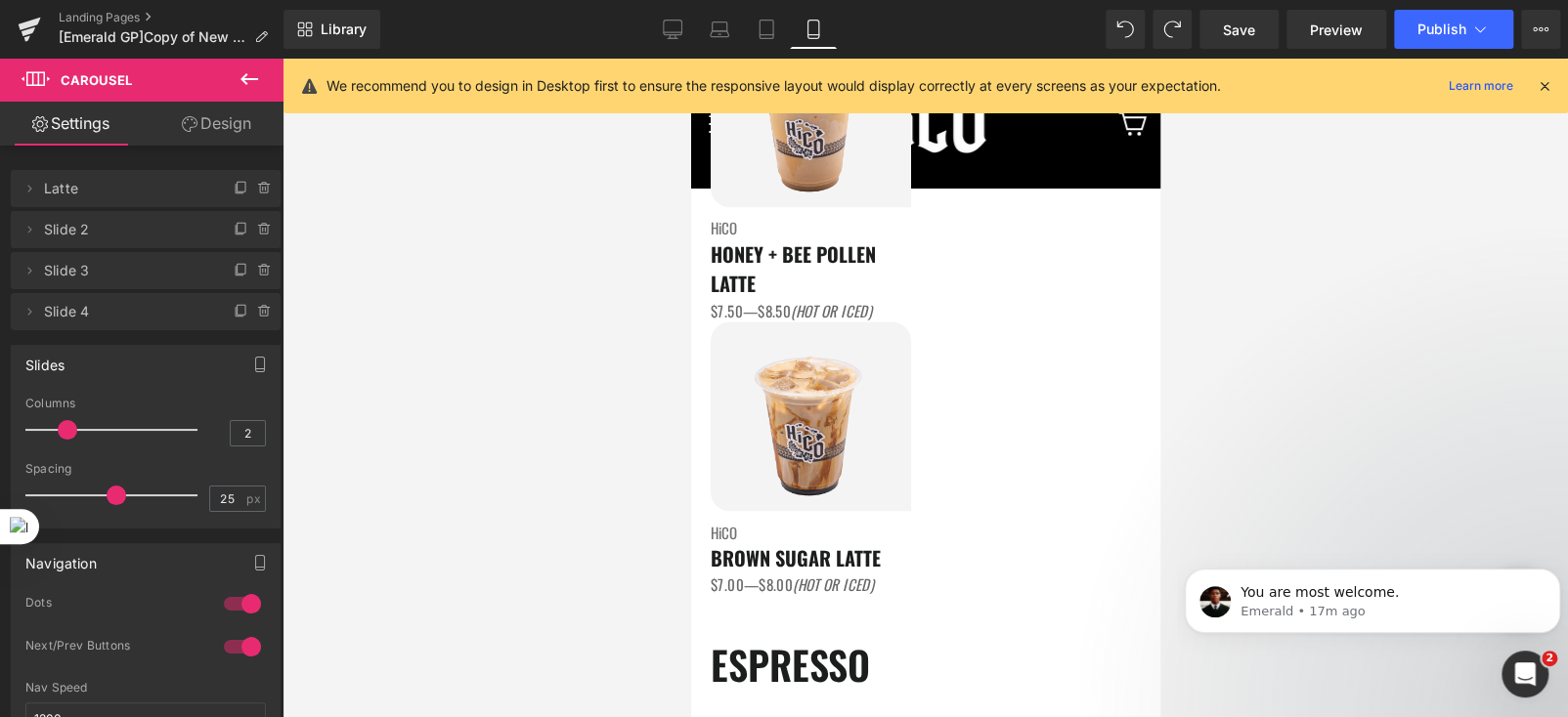
scroll to position [1762, 0]
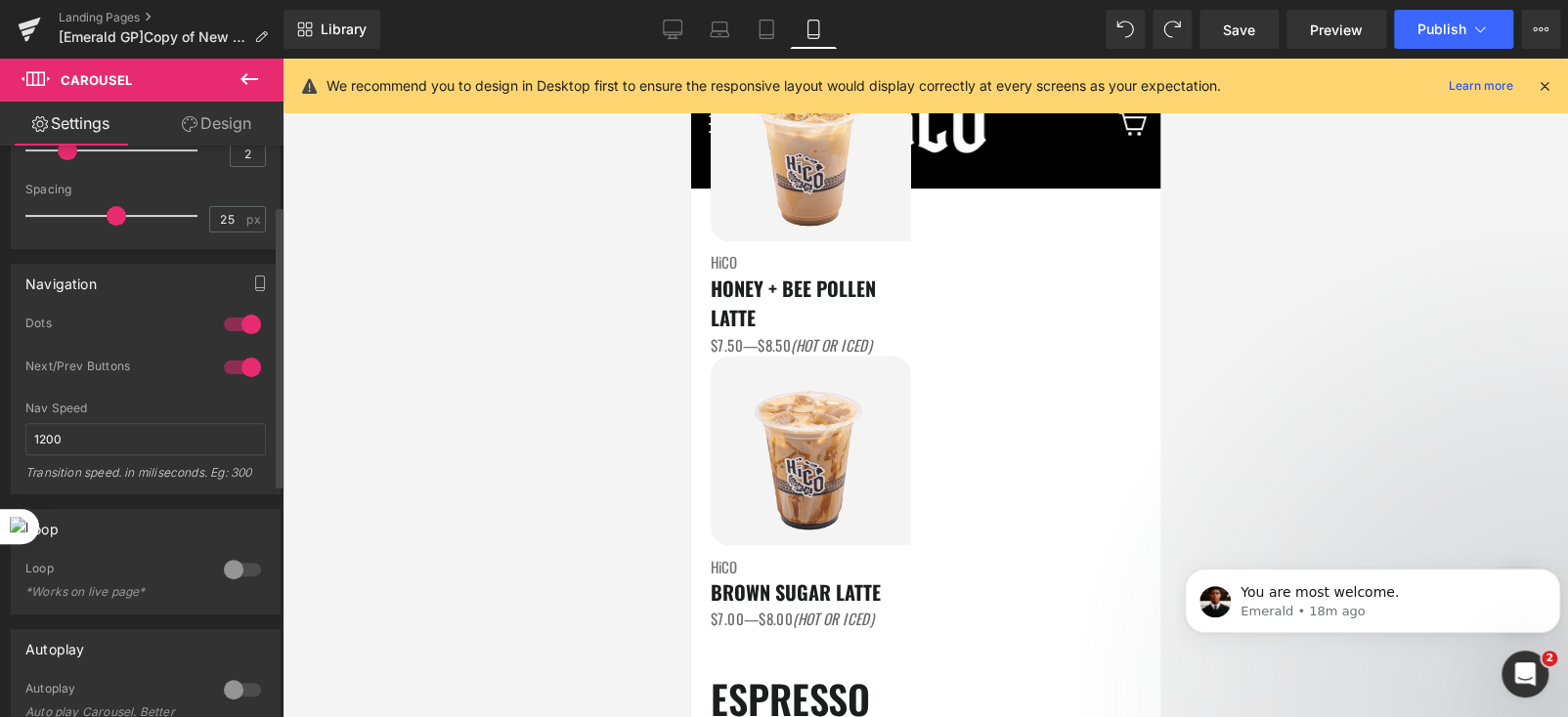
scroll to position [293, 0]
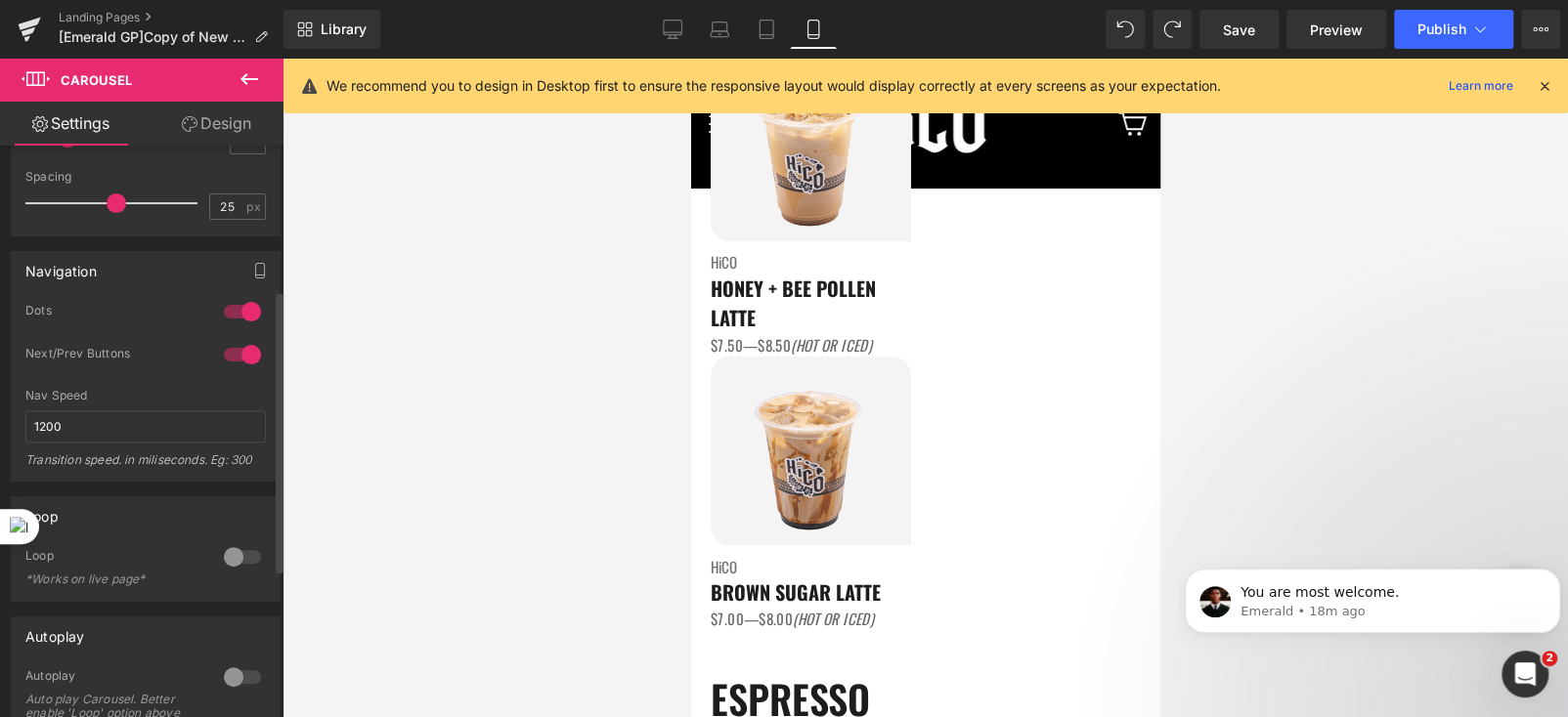
drag, startPoint x: 233, startPoint y: 307, endPoint x: 60, endPoint y: 562, distance: 308.1
click at [233, 307] on div at bounding box center [242, 312] width 47 height 32
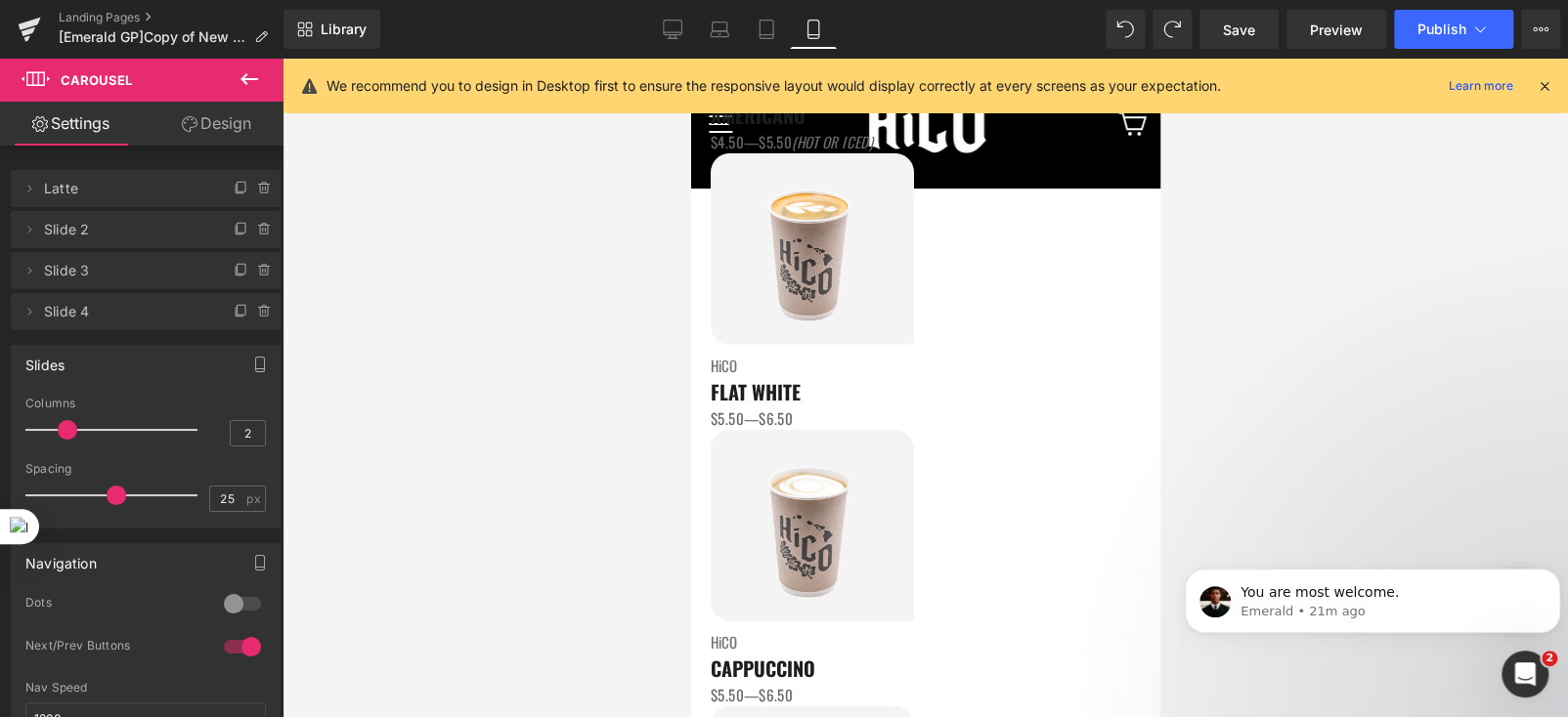
scroll to position [2700, 0]
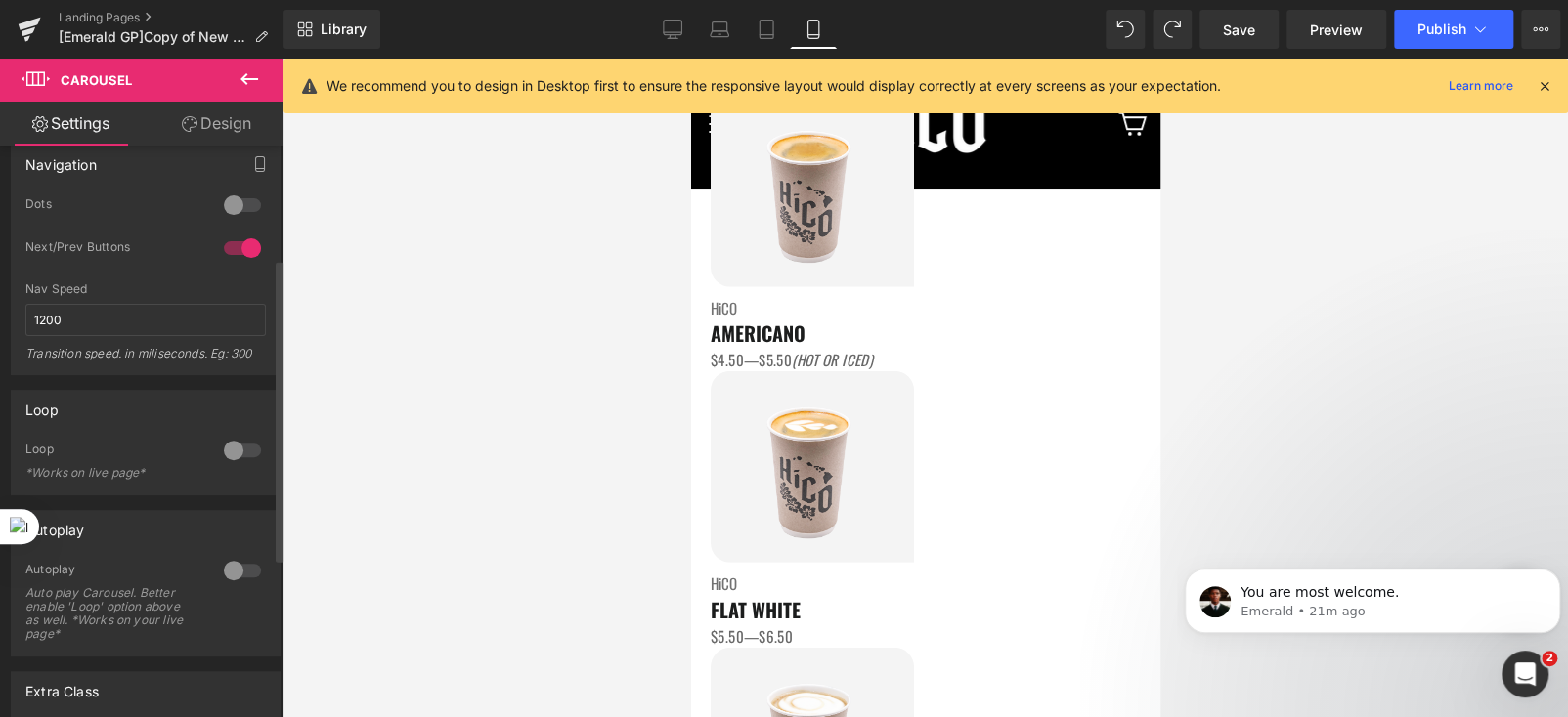
scroll to position [0, 0]
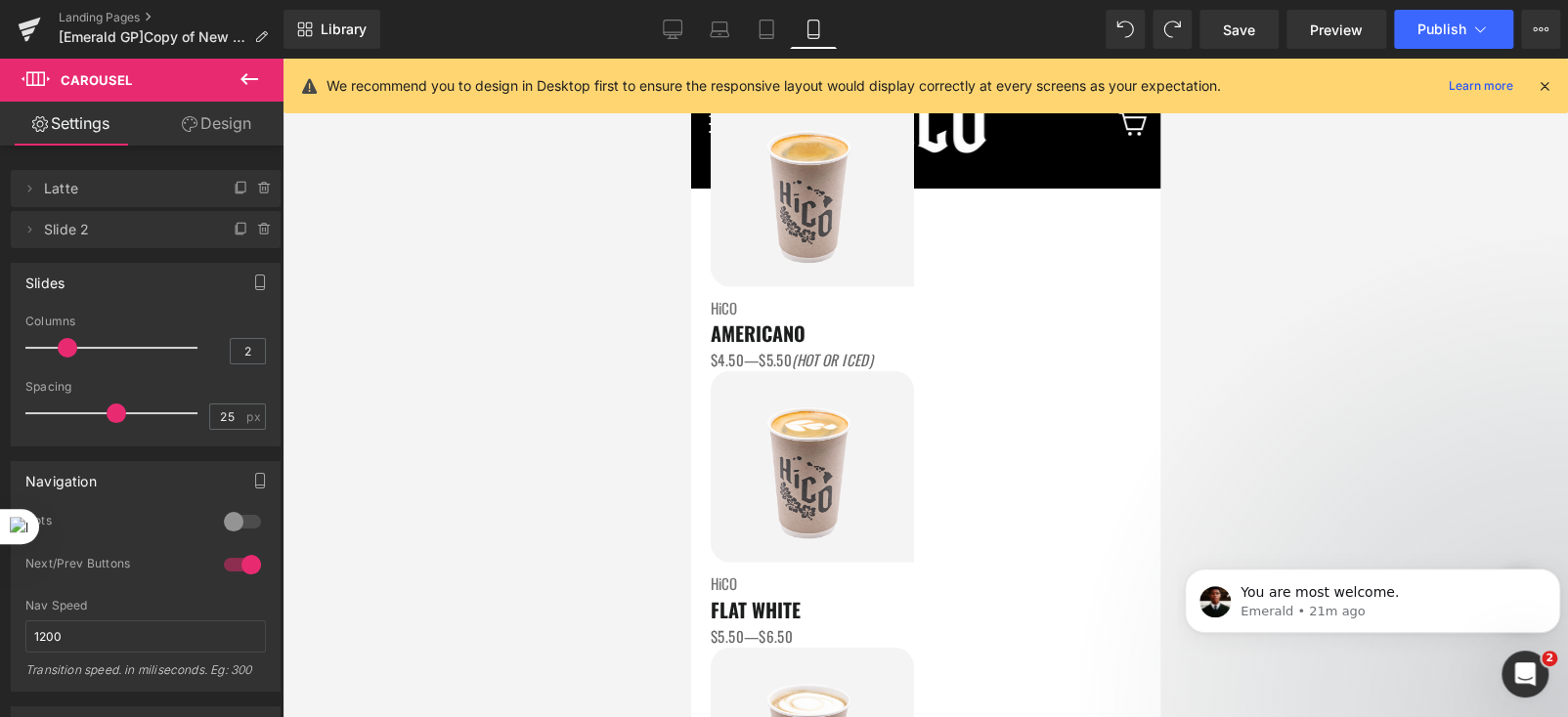
click at [210, 115] on link "Design" at bounding box center [217, 123] width 142 height 44
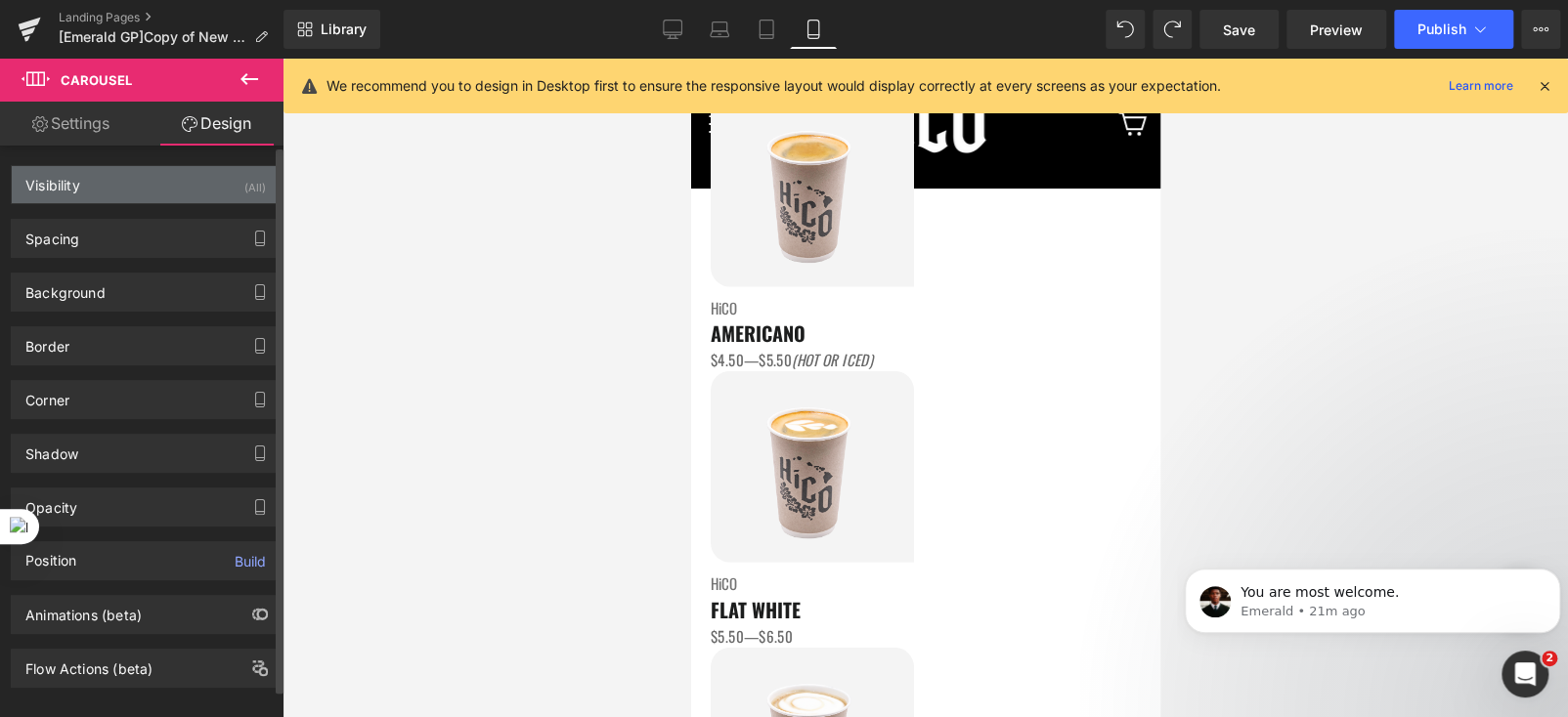
click at [86, 182] on div "Visibility (All)" at bounding box center [146, 185] width 268 height 37
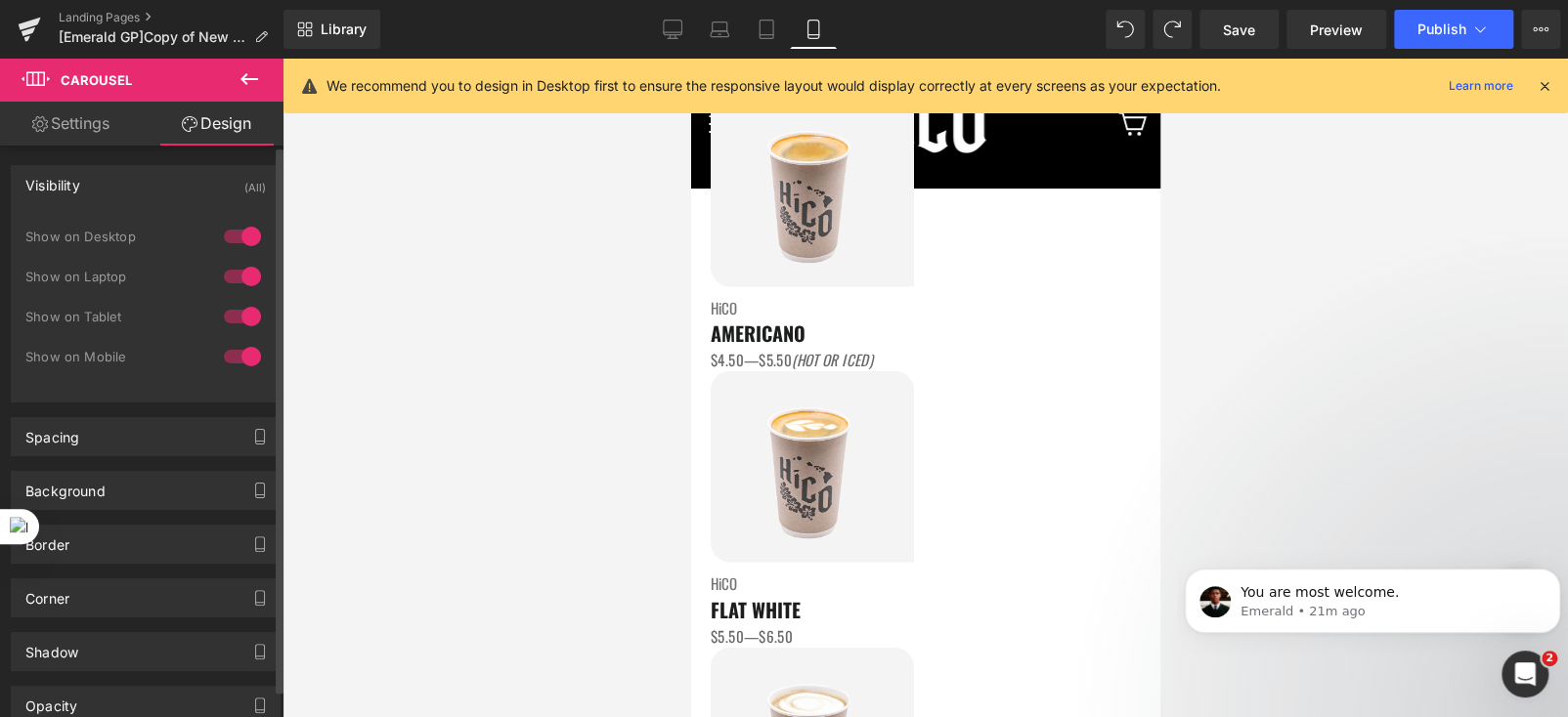
click at [86, 181] on div "Visibility (All)" at bounding box center [146, 185] width 268 height 37
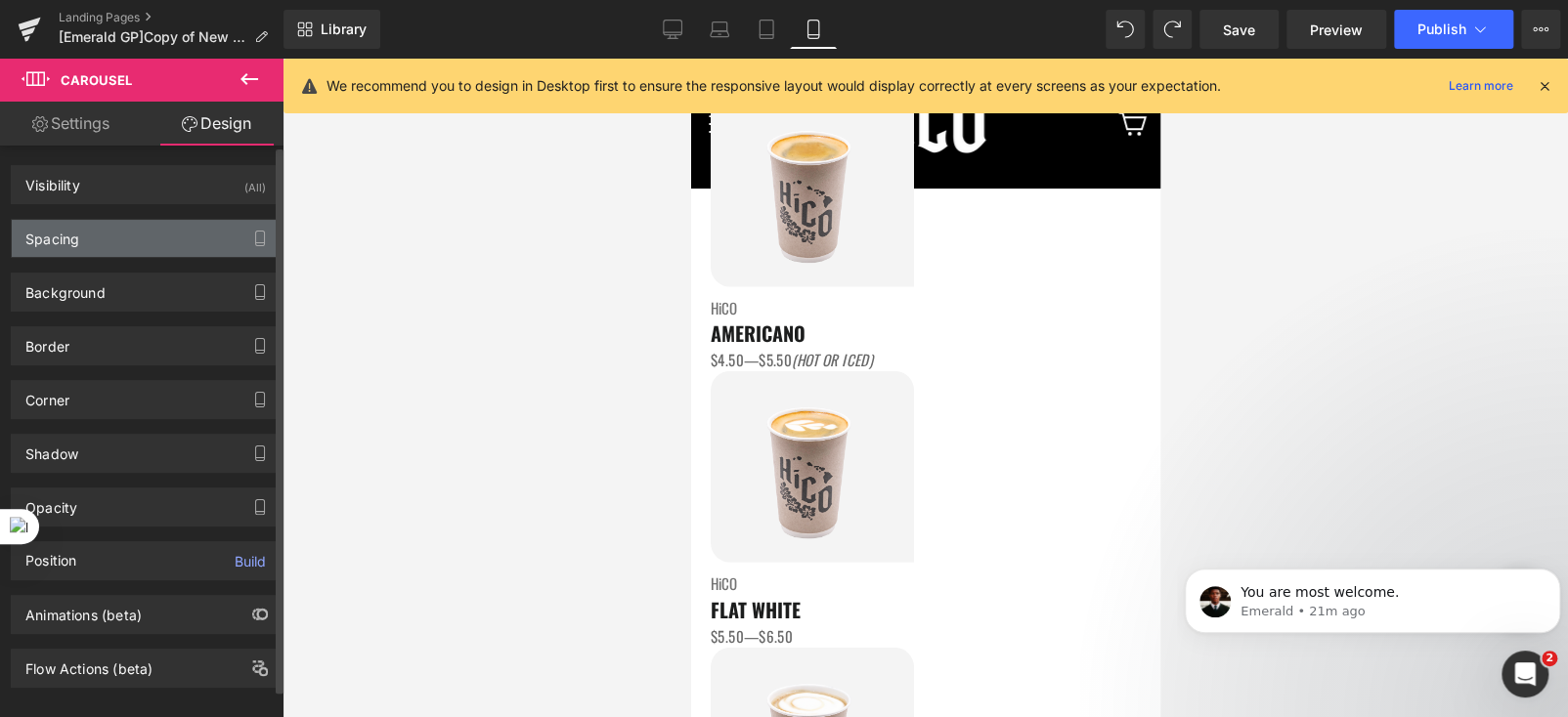
click at [73, 238] on div "Spacing" at bounding box center [52, 233] width 54 height 28
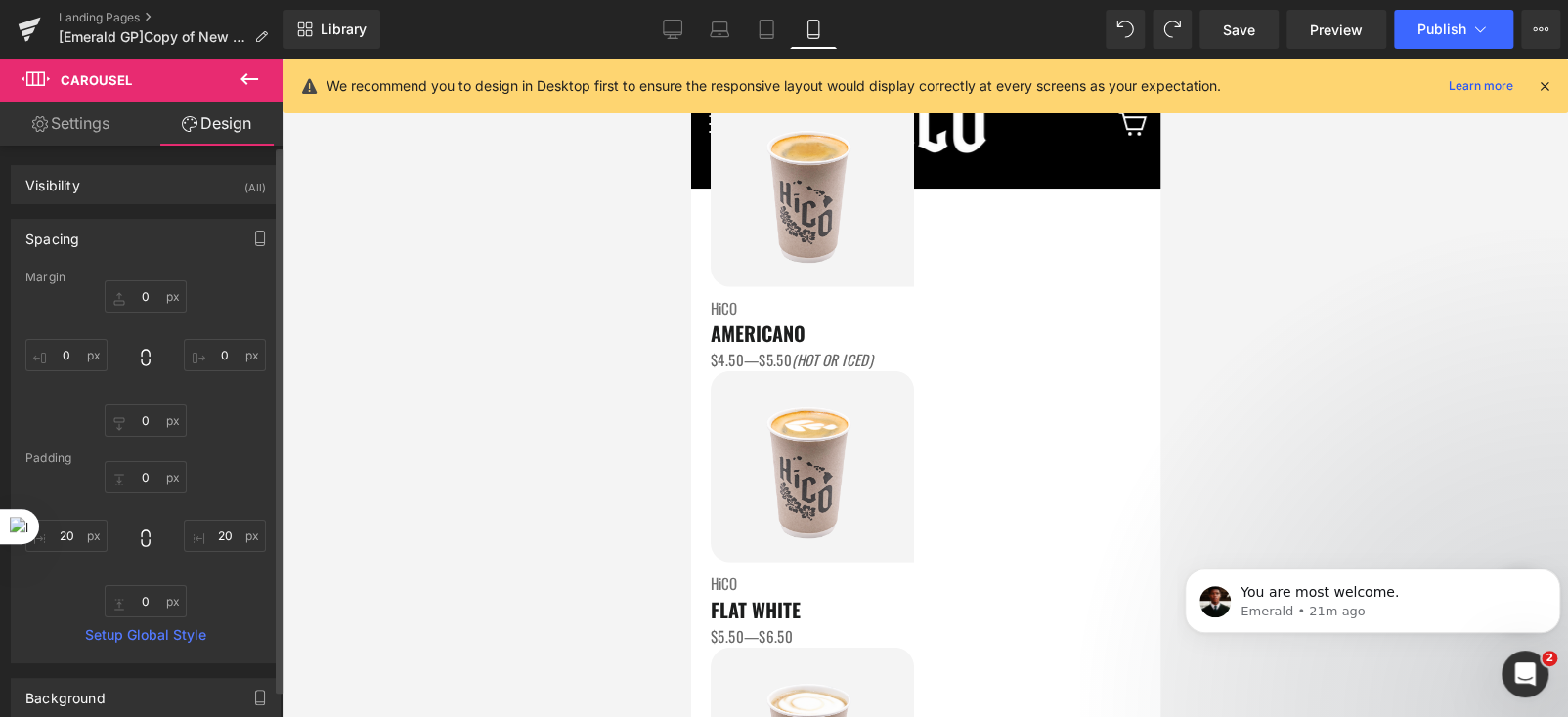
click at [73, 238] on div "Spacing" at bounding box center [52, 233] width 54 height 28
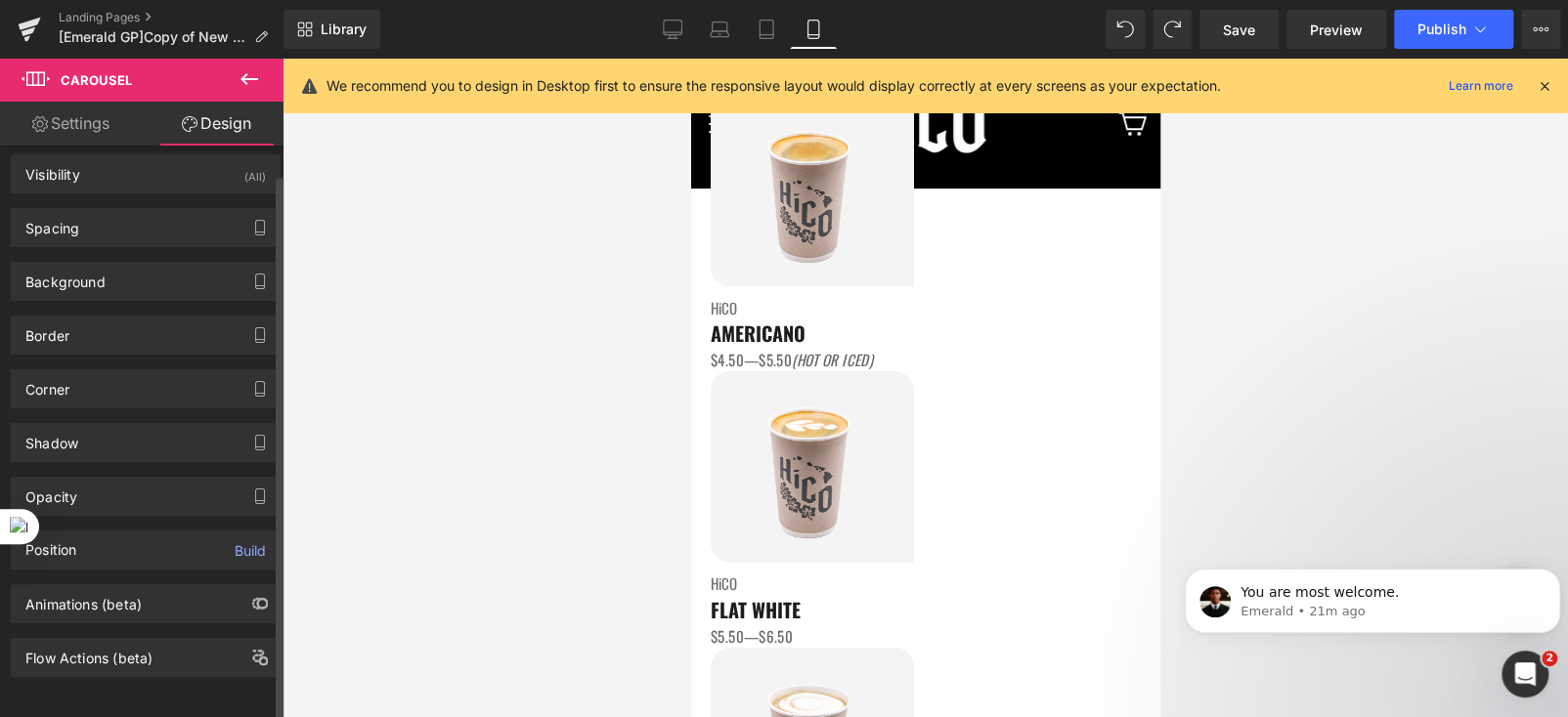
scroll to position [22, 0]
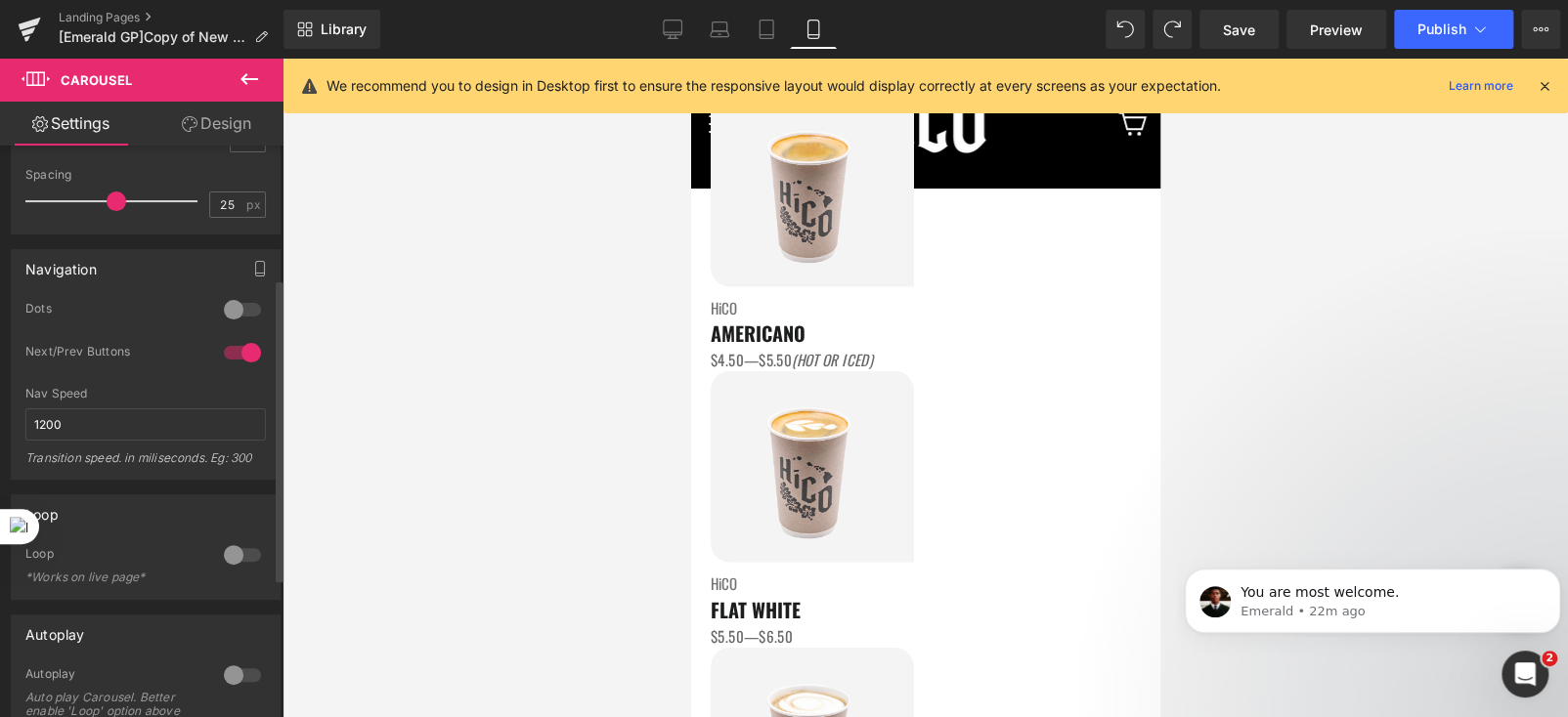
scroll to position [195, 0]
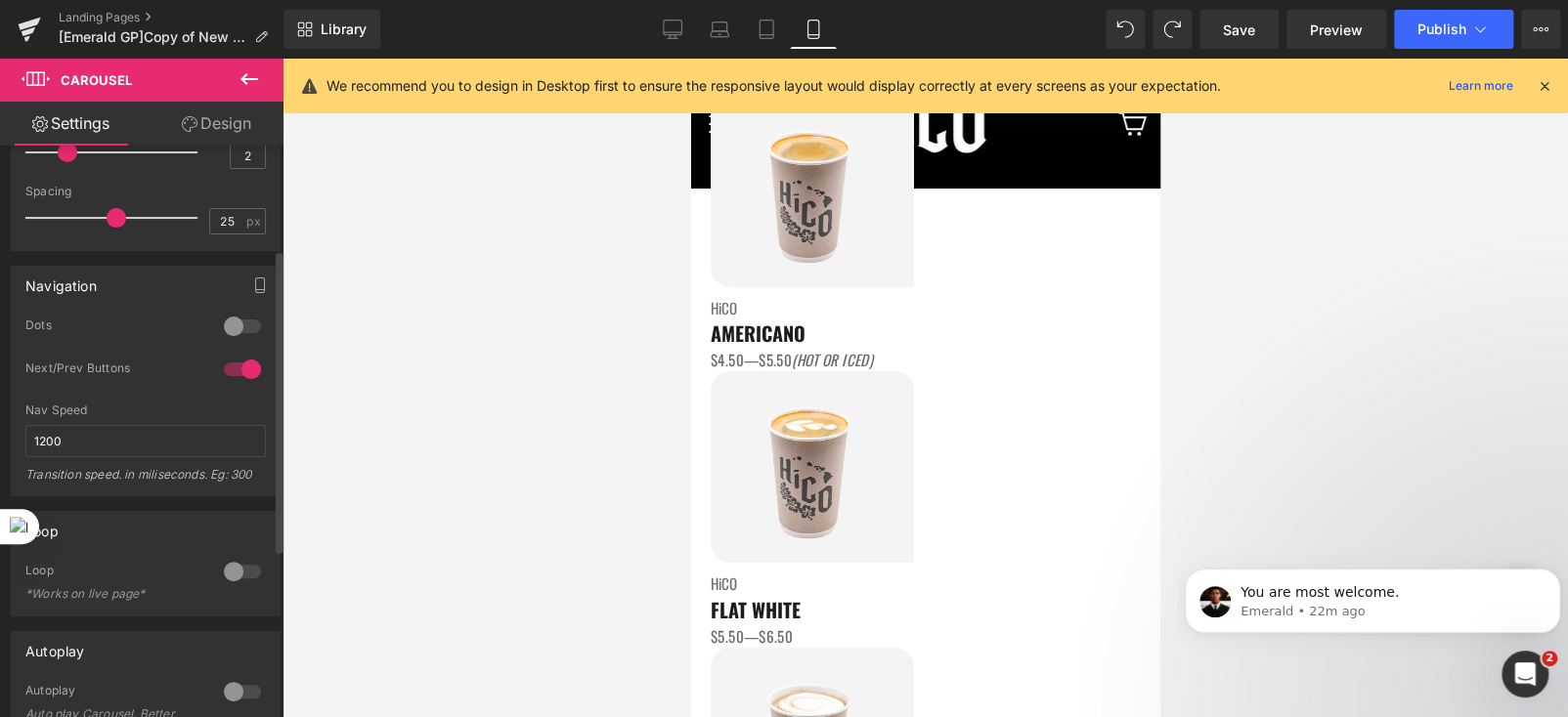
click at [224, 321] on div at bounding box center [242, 326] width 47 height 32
click at [237, 320] on div at bounding box center [242, 326] width 47 height 32
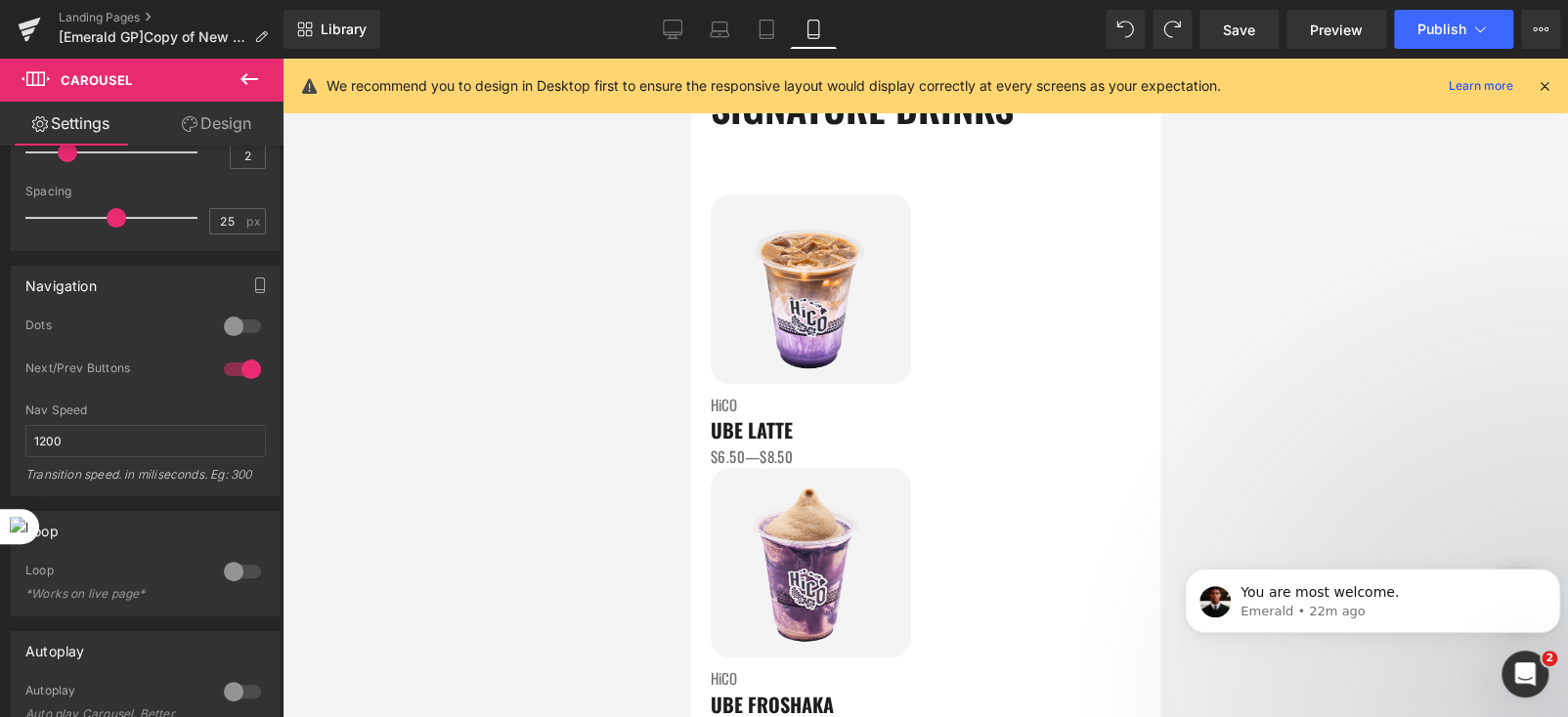
scroll to position [161, 0]
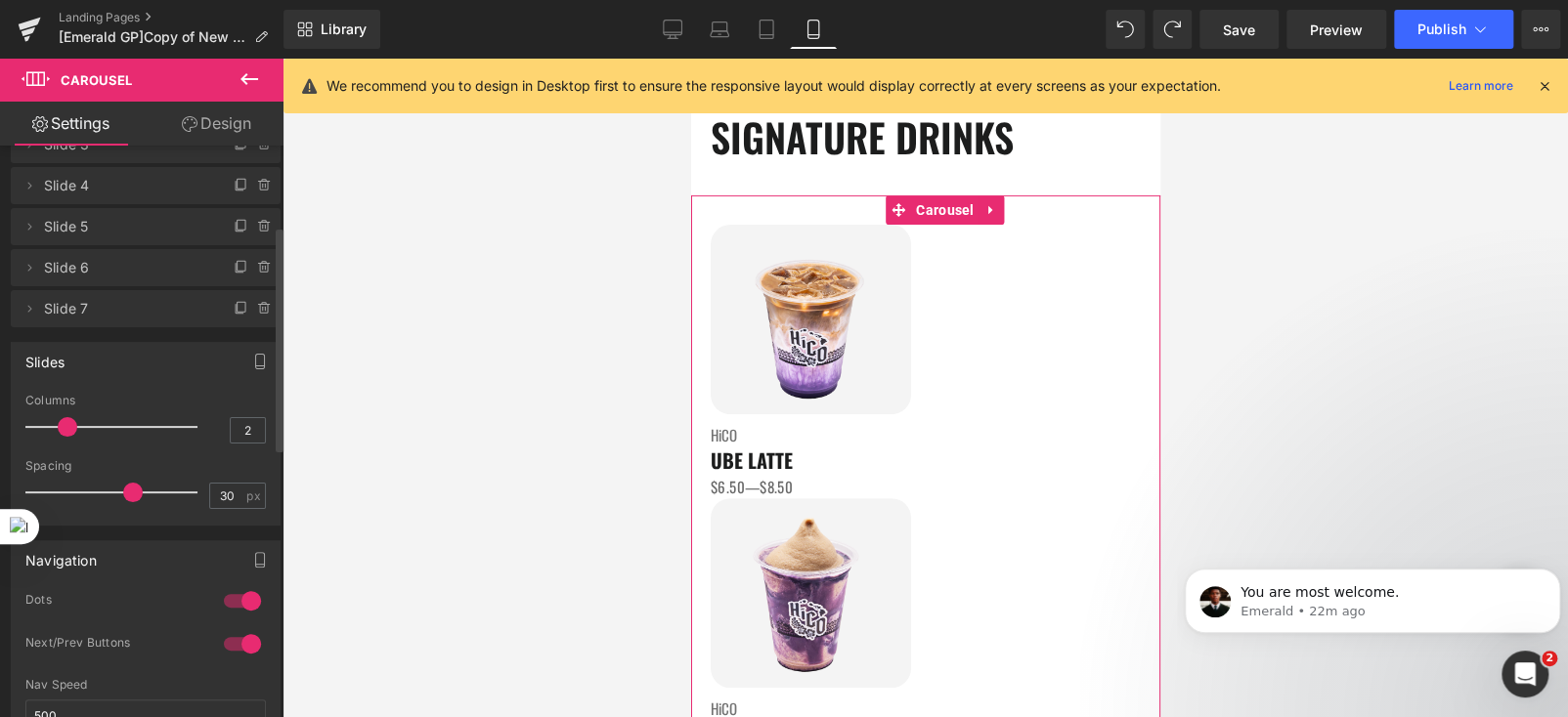
scroll to position [293, 0]
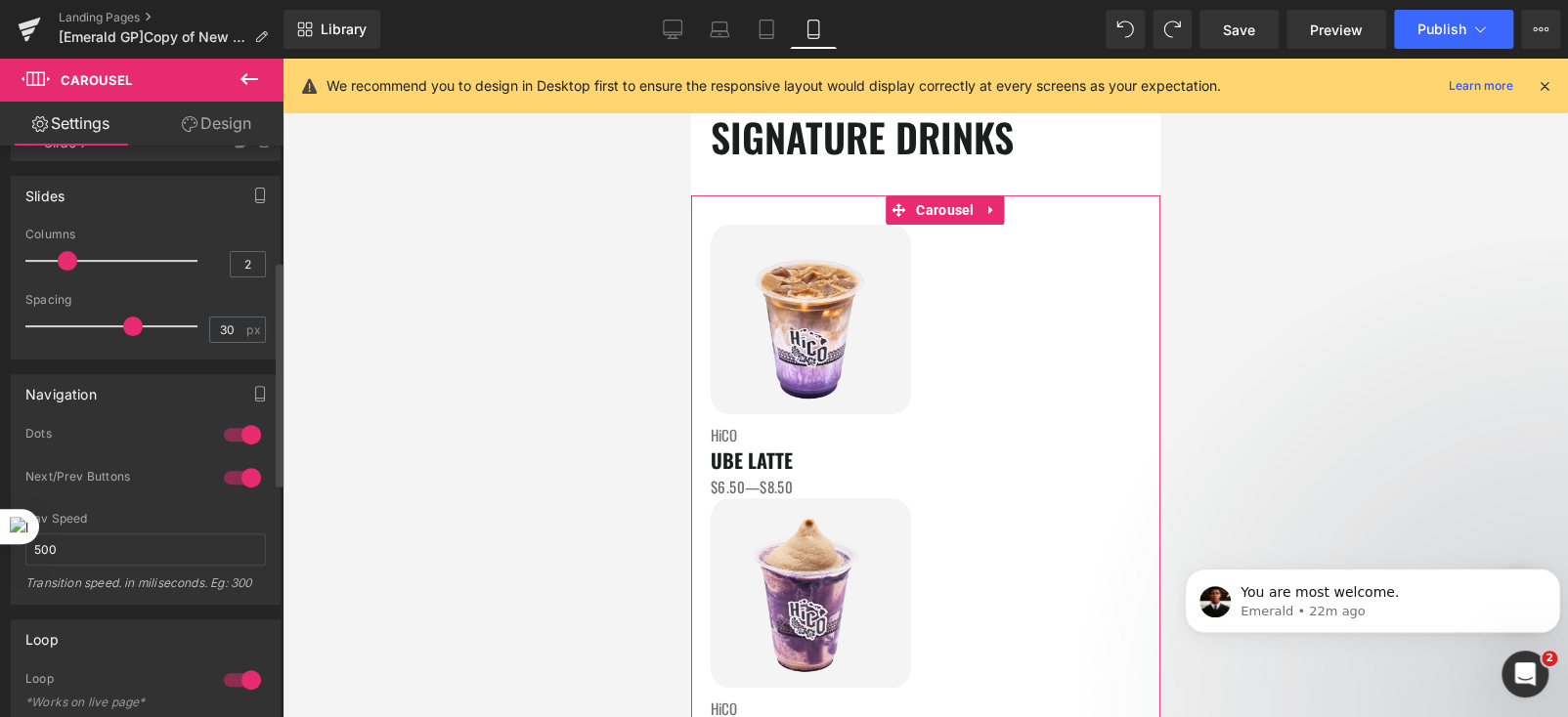
click at [229, 432] on div at bounding box center [242, 435] width 47 height 32
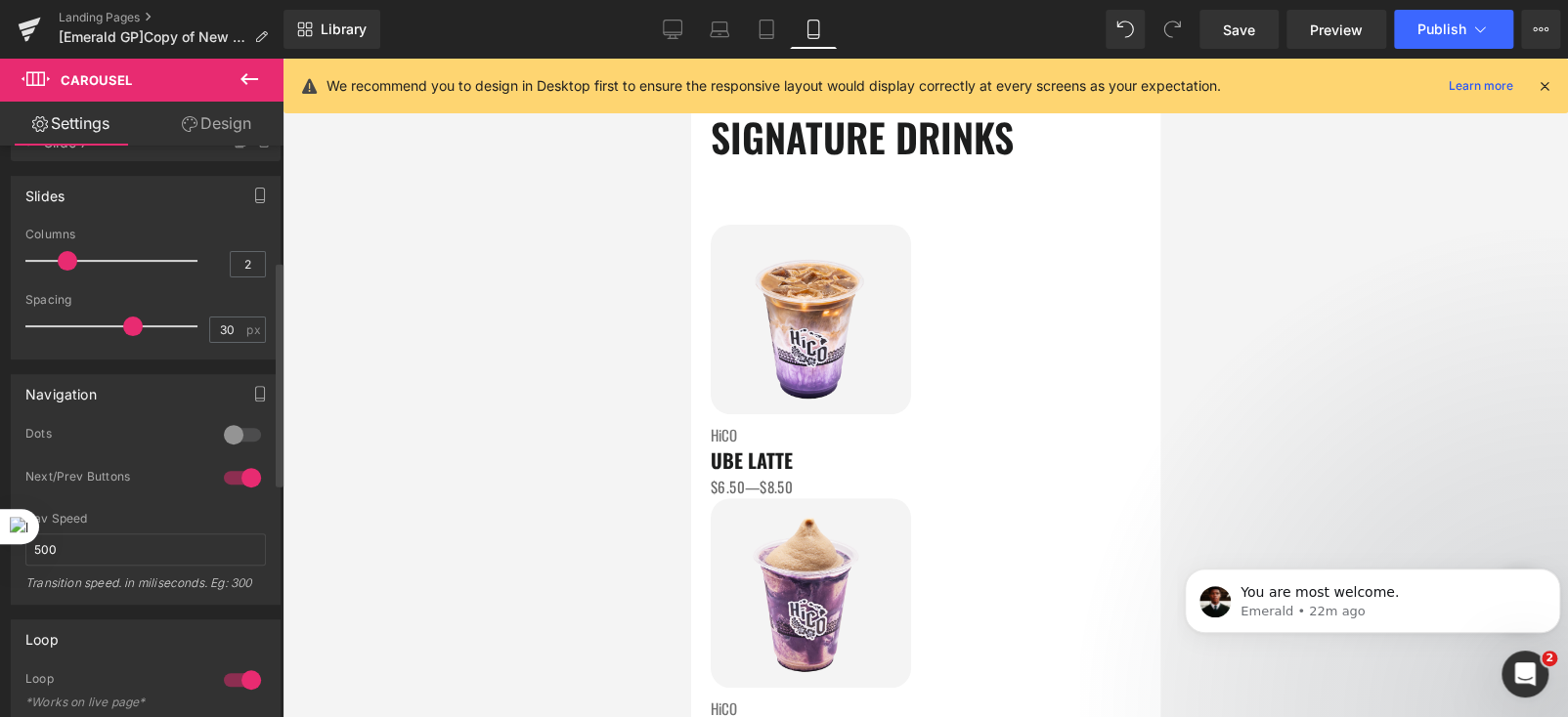
click at [229, 432] on div at bounding box center [242, 435] width 47 height 32
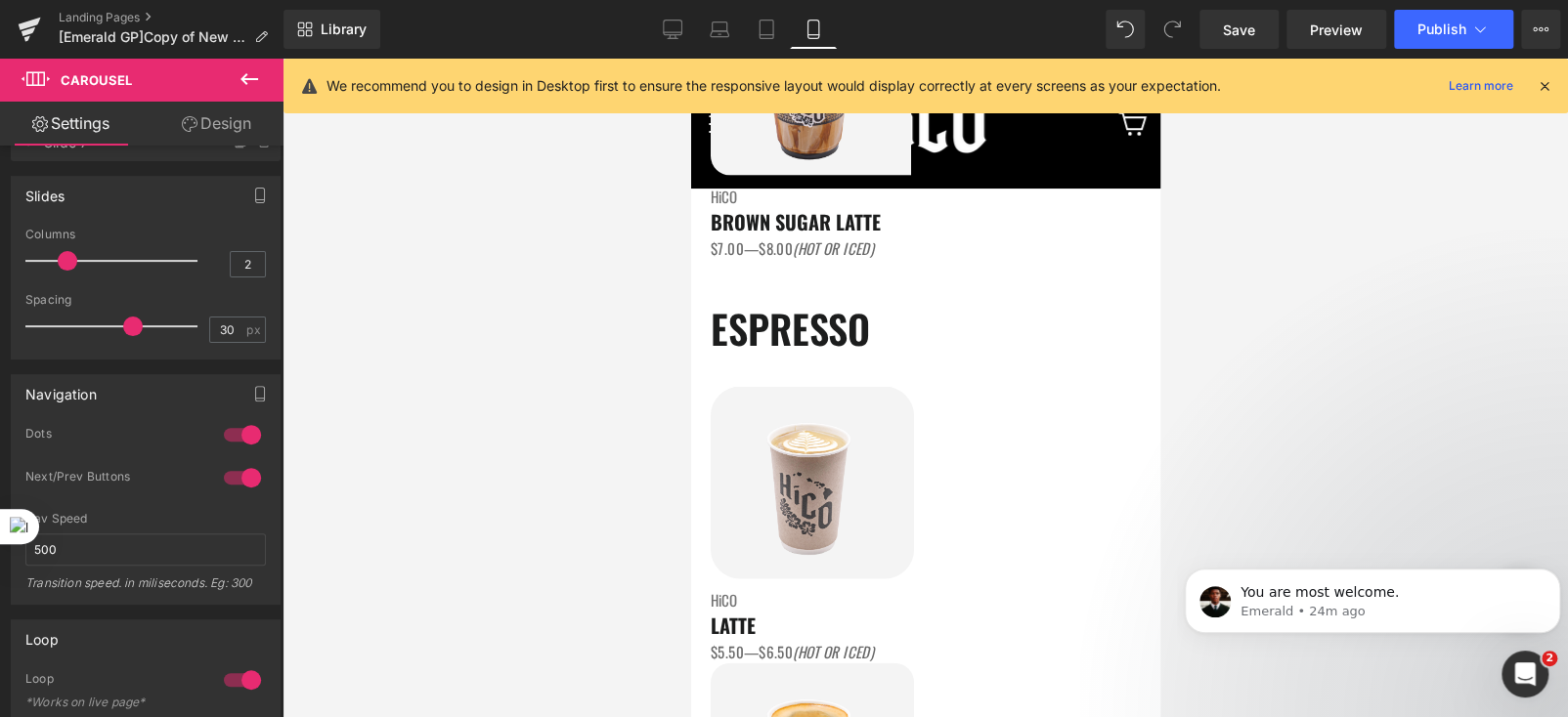
scroll to position [2114, 0]
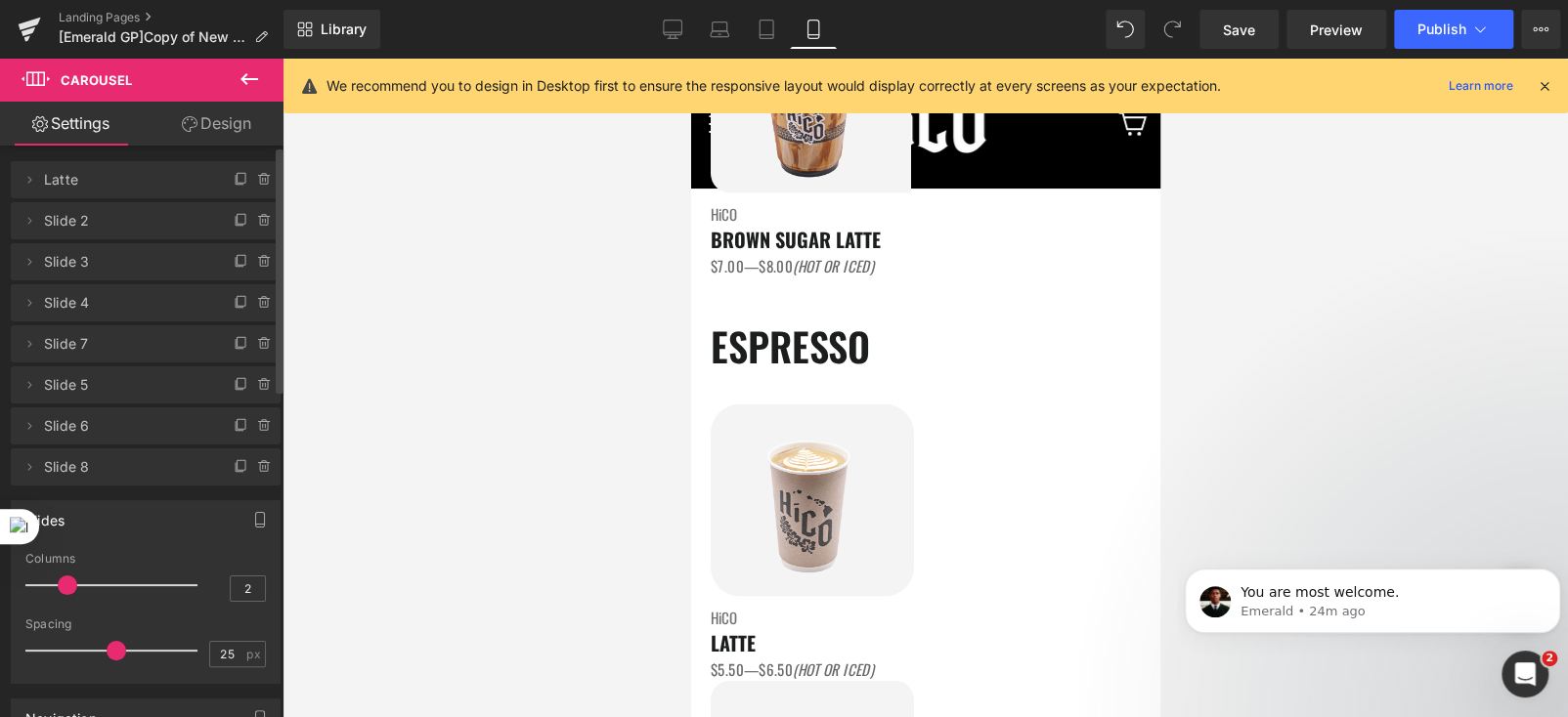
scroll to position [0, 0]
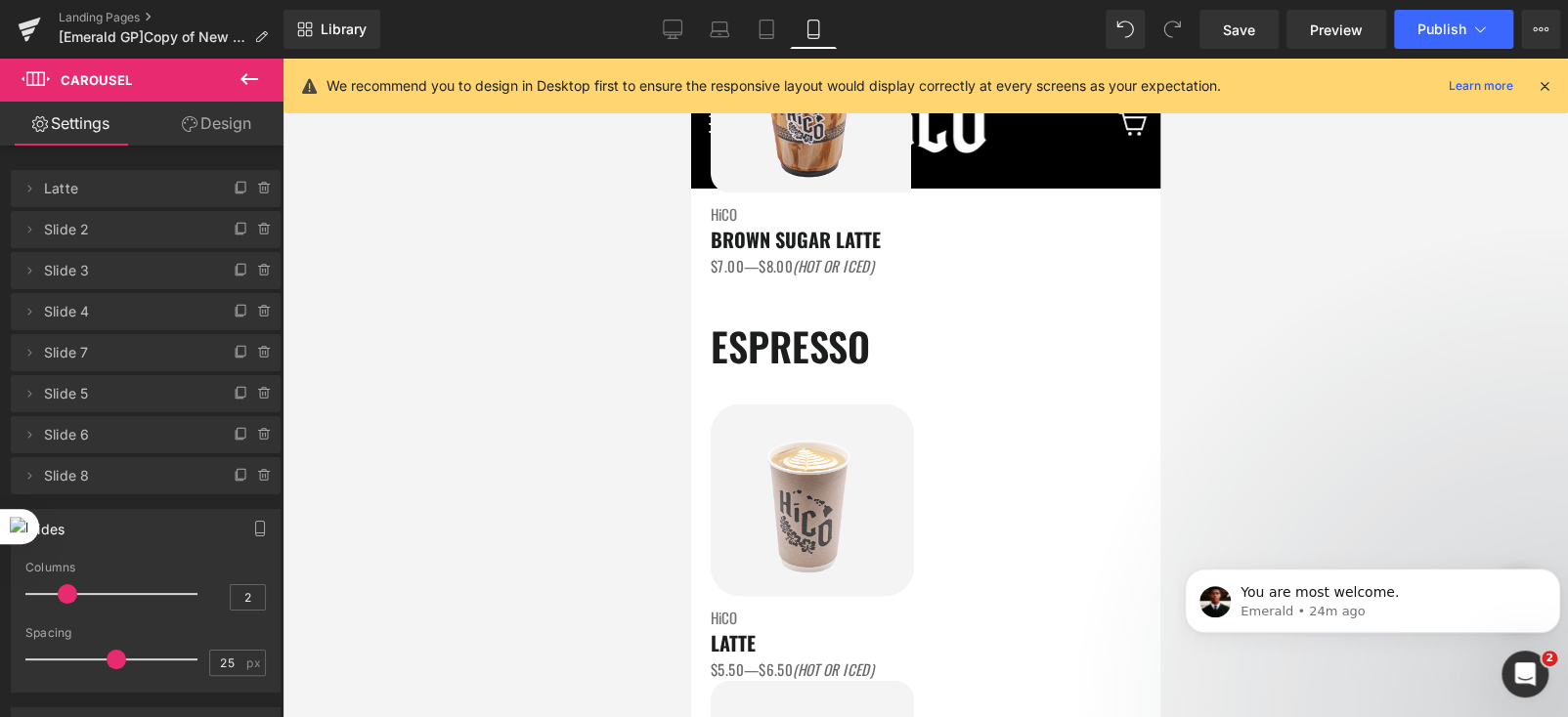
click at [233, 115] on link "Design" at bounding box center [217, 123] width 142 height 44
